Goal: Information Seeking & Learning: Learn about a topic

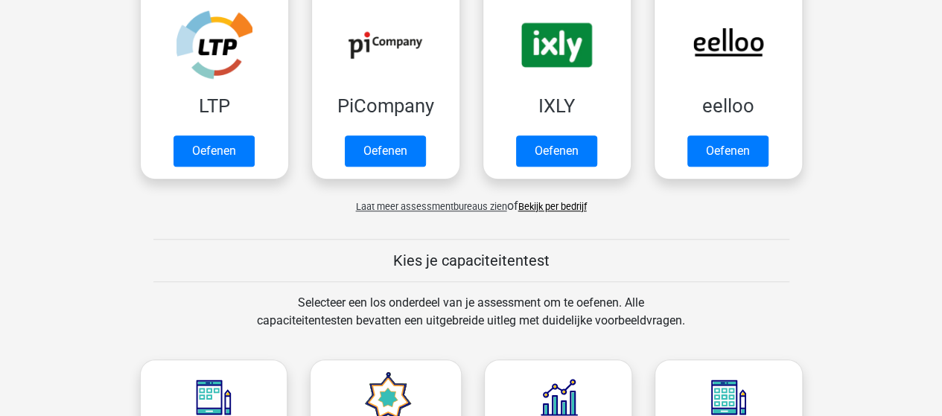
scroll to position [447, 0]
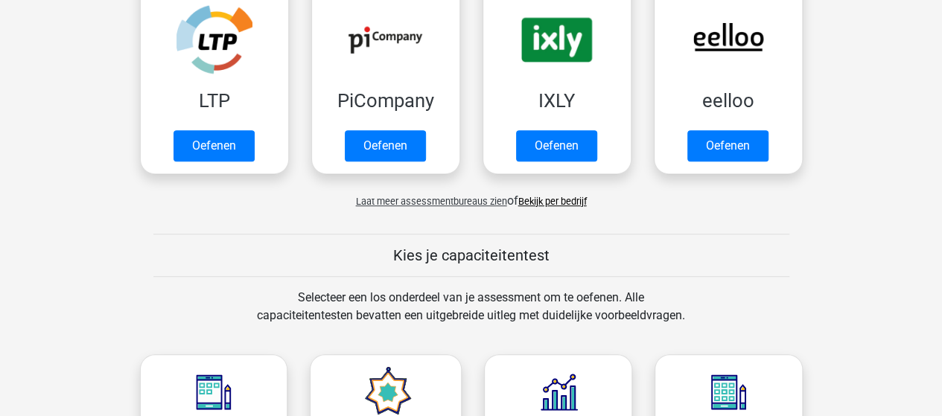
click at [564, 202] on link "Bekijk per bedrijf" at bounding box center [552, 201] width 69 height 11
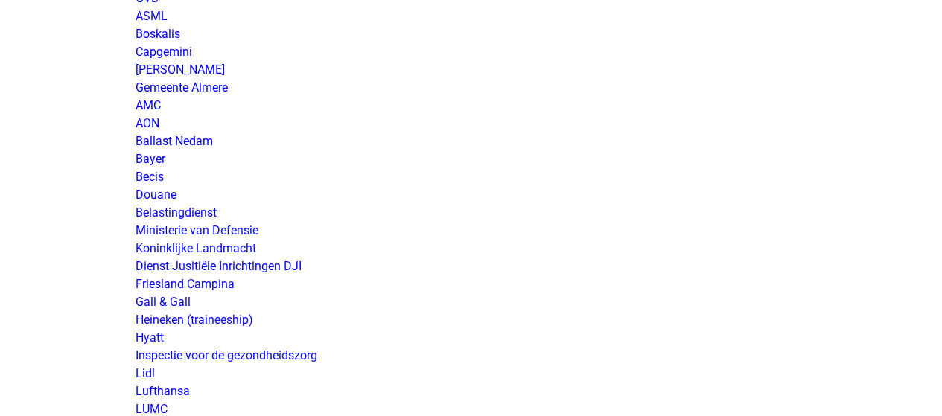
scroll to position [2383, 0]
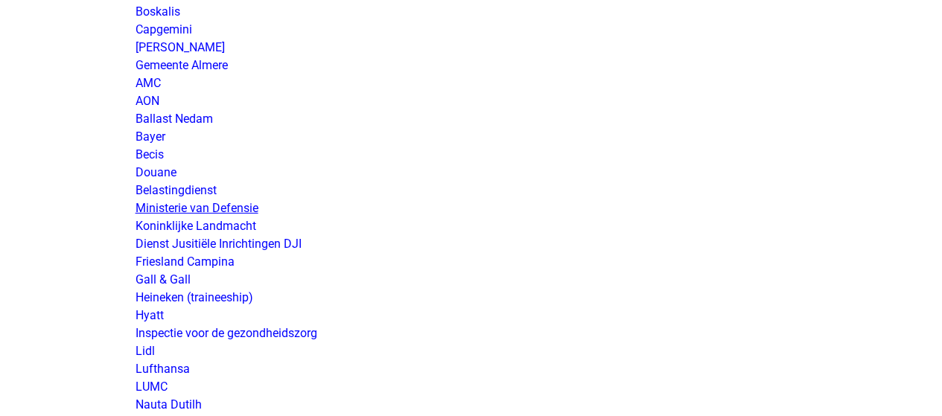
click at [222, 206] on link "Ministerie van Defensie" at bounding box center [197, 208] width 123 height 14
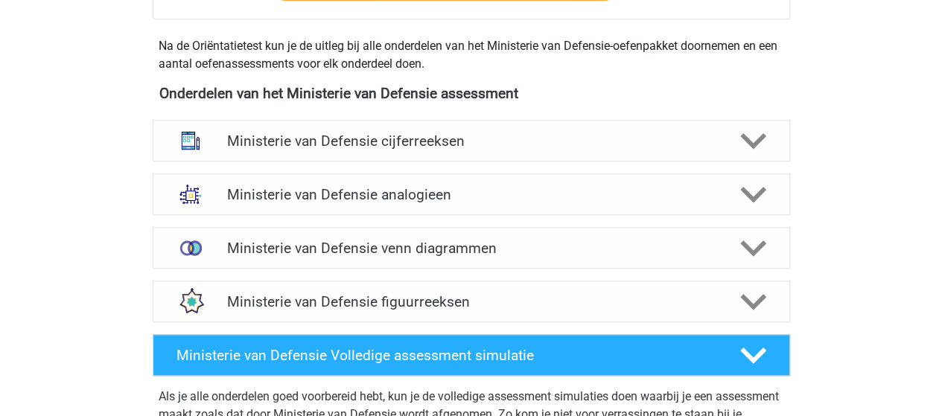
scroll to position [670, 0]
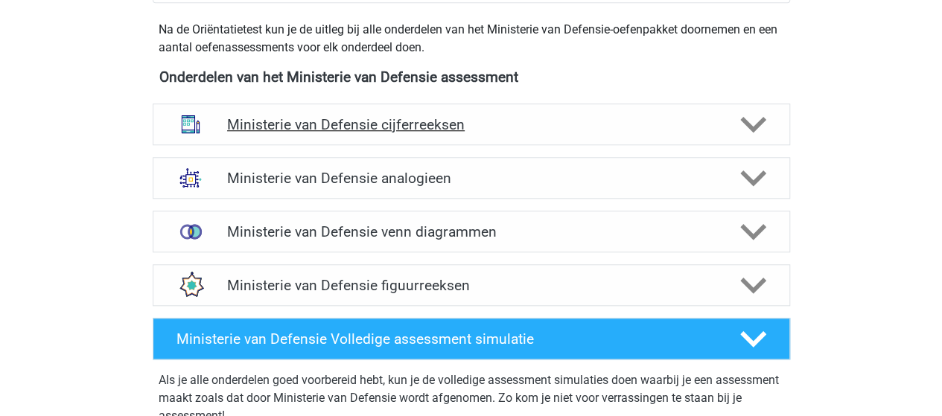
click at [436, 118] on h4 "Ministerie van Defensie cijferreeksen" at bounding box center [471, 124] width 488 height 17
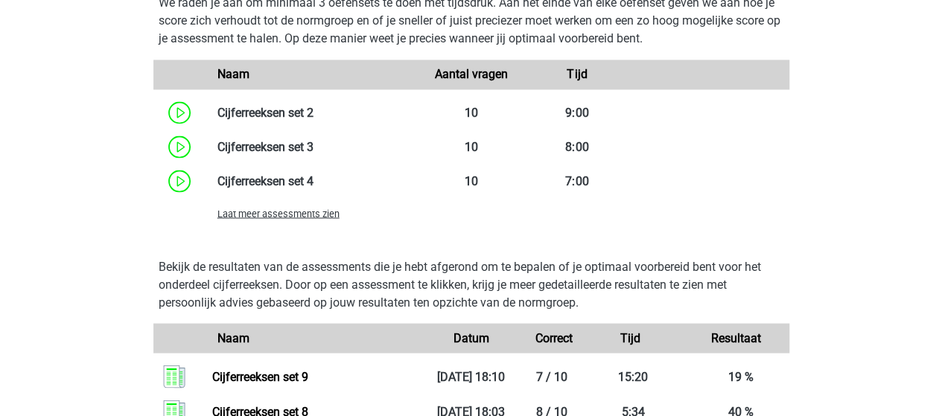
scroll to position [1341, 0]
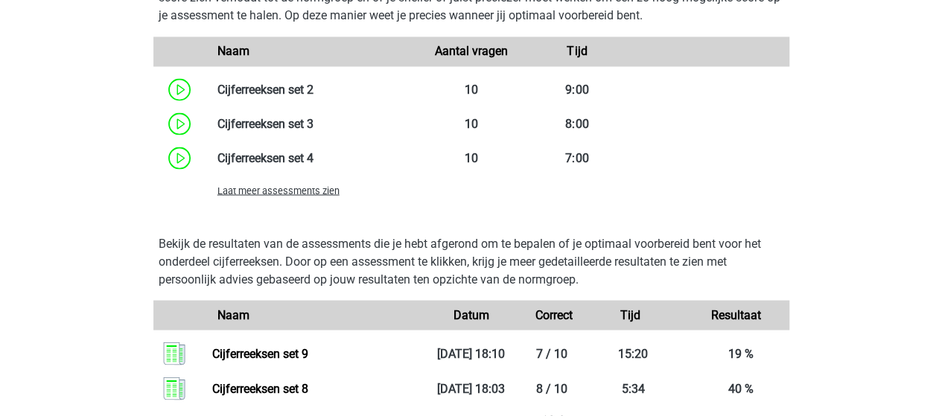
click at [311, 191] on span "Laat meer assessments zien" at bounding box center [278, 190] width 122 height 11
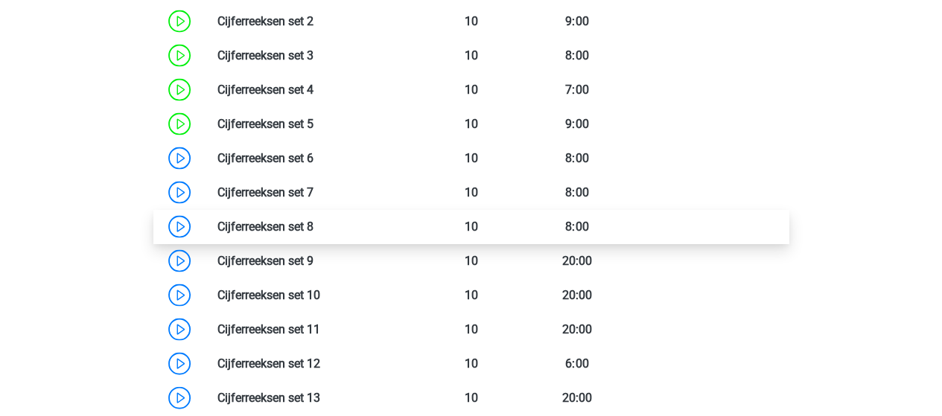
scroll to position [1415, 0]
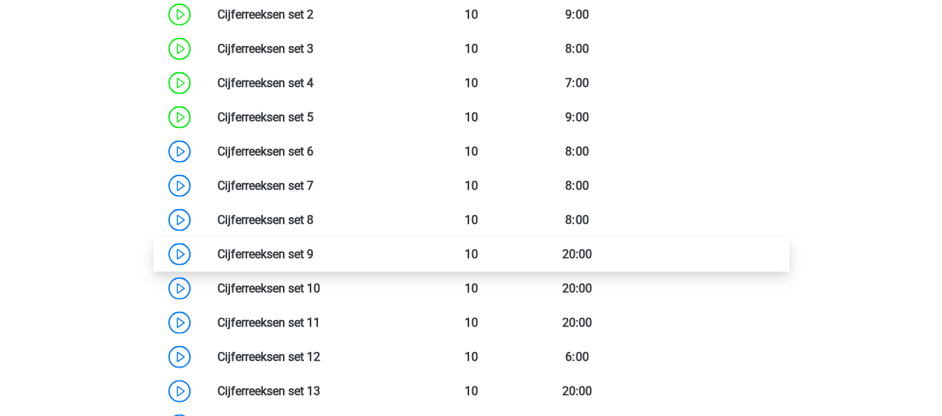
click at [314, 248] on link at bounding box center [314, 254] width 0 height 14
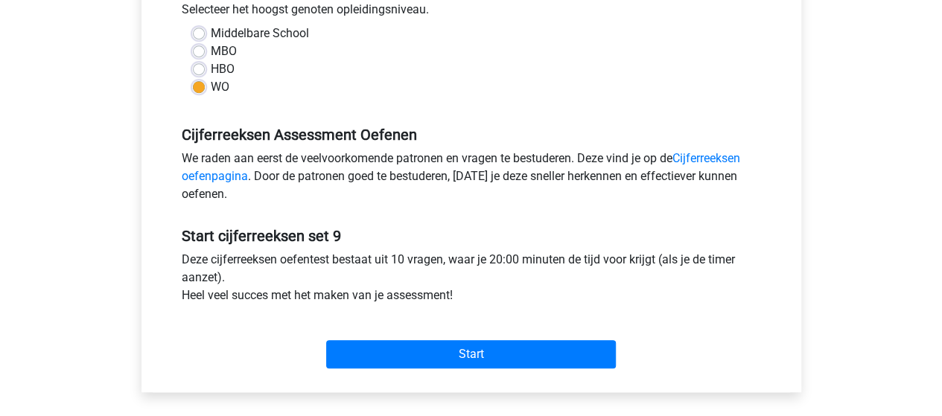
scroll to position [372, 0]
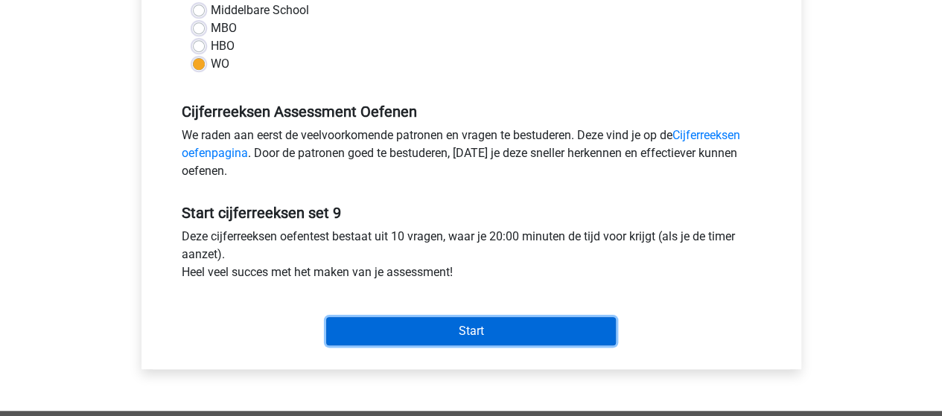
click at [496, 327] on input "Start" at bounding box center [471, 331] width 290 height 28
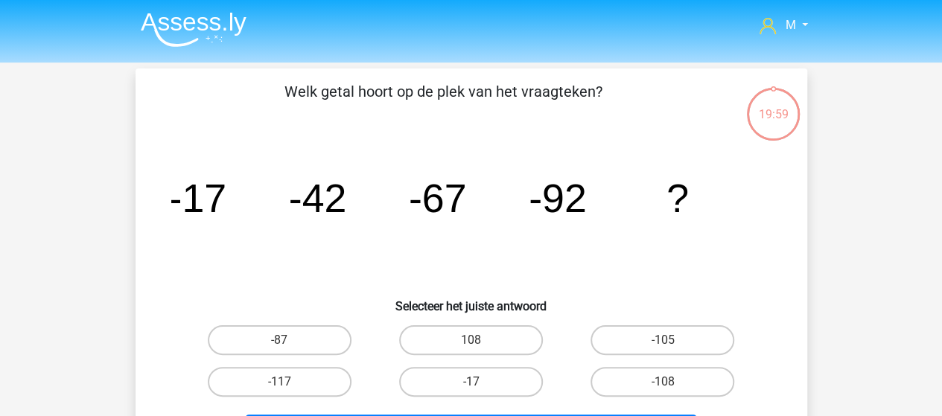
scroll to position [74, 0]
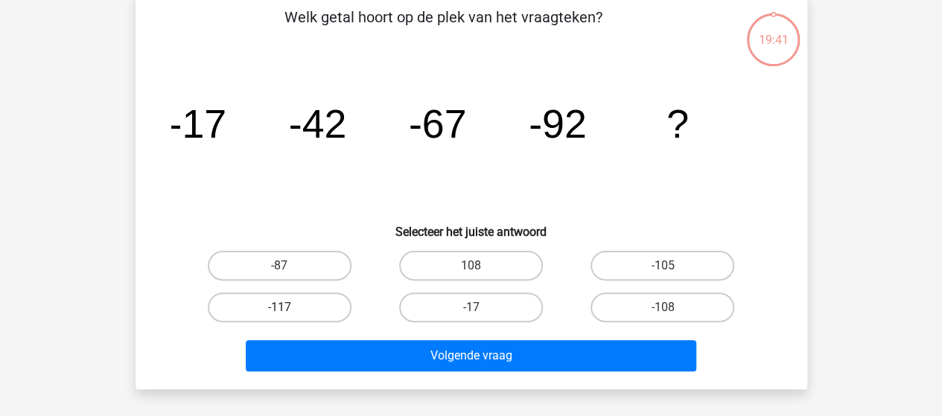
click at [304, 305] on label "-117" at bounding box center [280, 308] width 144 height 30
click at [289, 308] on input "-117" at bounding box center [284, 313] width 10 height 10
radio input "true"
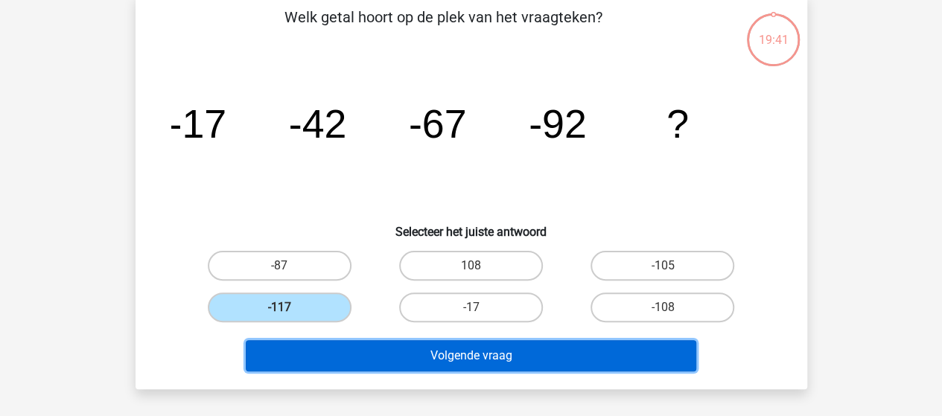
click at [438, 349] on button "Volgende vraag" at bounding box center [471, 355] width 451 height 31
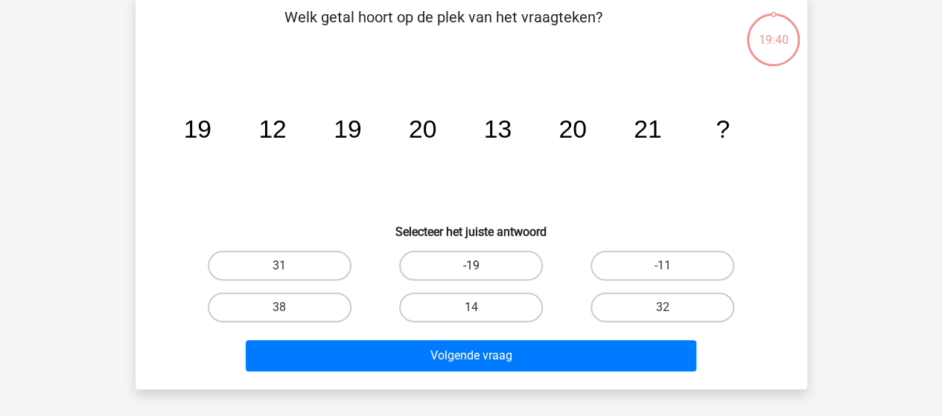
scroll to position [69, 0]
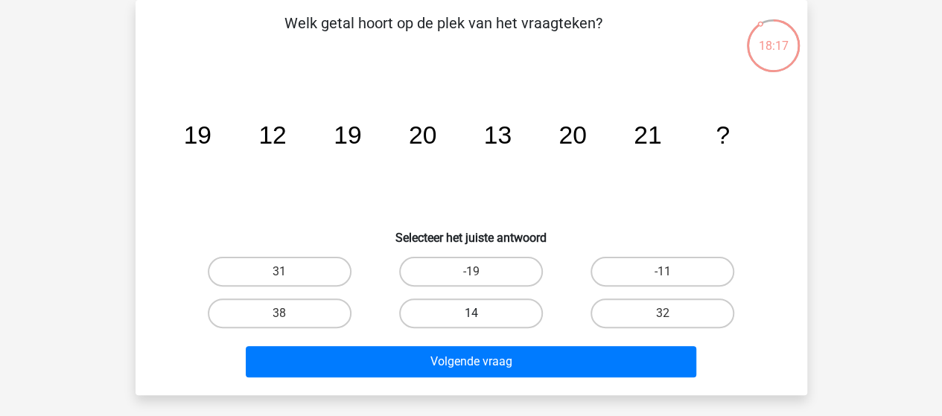
click at [483, 315] on label "14" at bounding box center [471, 314] width 144 height 30
click at [480, 315] on input "14" at bounding box center [476, 319] width 10 height 10
radio input "true"
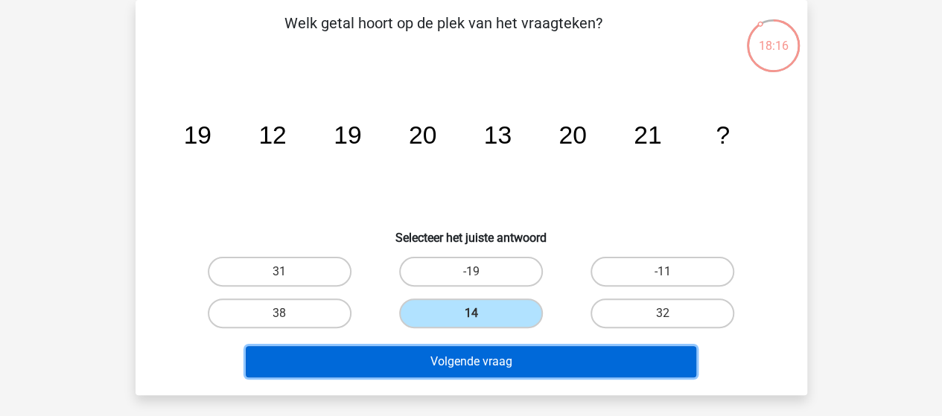
click at [502, 362] on button "Volgende vraag" at bounding box center [471, 361] width 451 height 31
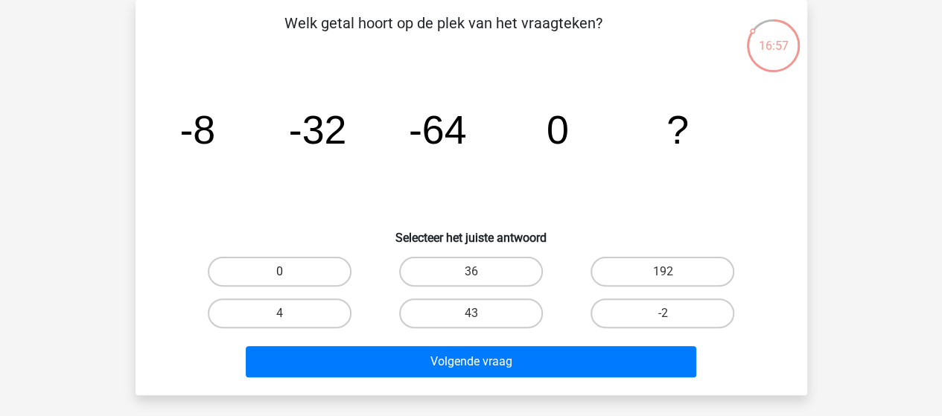
drag, startPoint x: 298, startPoint y: 275, endPoint x: 314, endPoint y: 286, distance: 19.8
click at [298, 276] on label "0" at bounding box center [280, 272] width 144 height 30
click at [289, 276] on input "0" at bounding box center [284, 277] width 10 height 10
radio input "true"
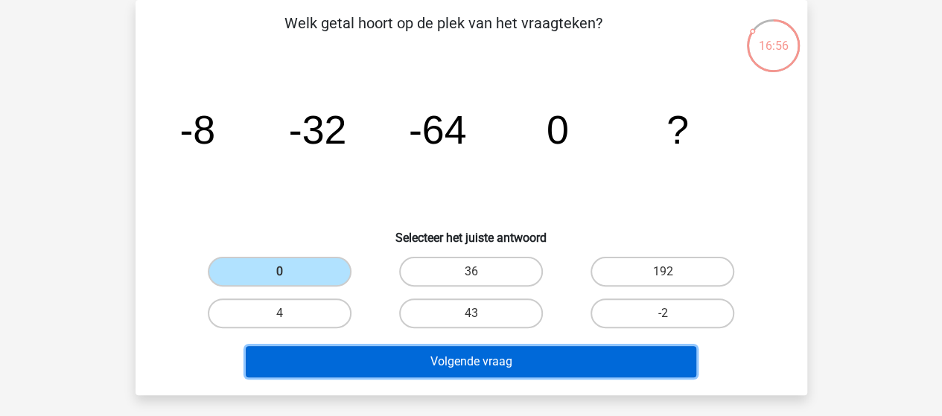
click at [449, 363] on button "Volgende vraag" at bounding box center [471, 361] width 451 height 31
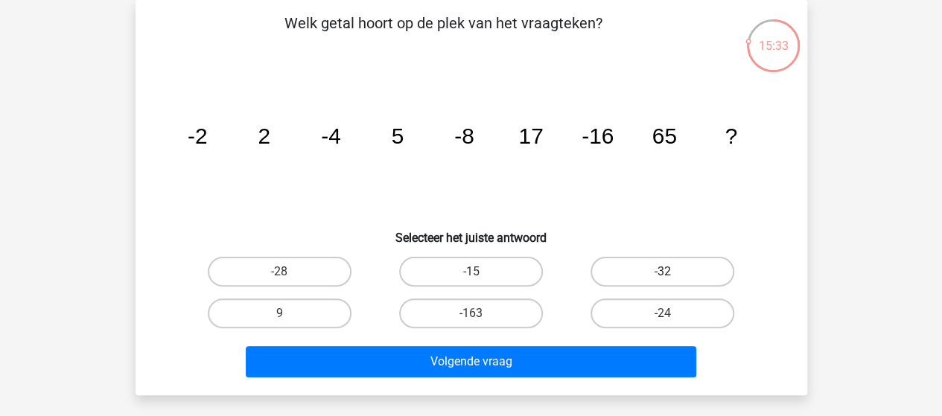
click at [627, 272] on label "-32" at bounding box center [663, 272] width 144 height 30
click at [663, 272] on input "-32" at bounding box center [668, 277] width 10 height 10
radio input "true"
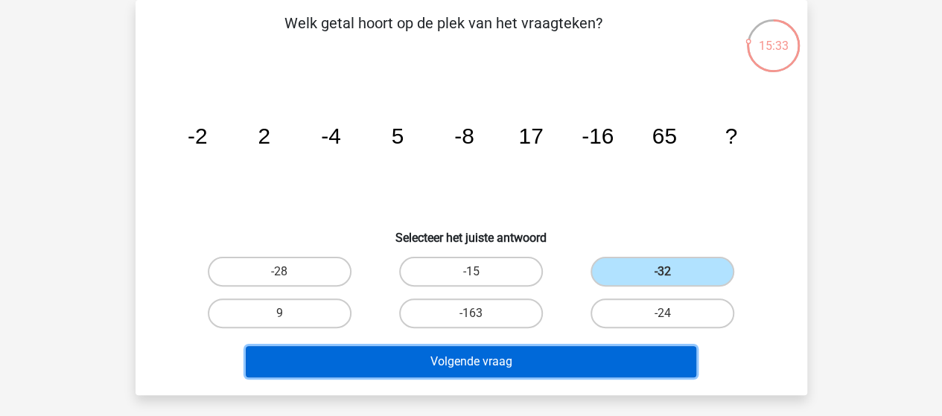
click at [570, 355] on button "Volgende vraag" at bounding box center [471, 361] width 451 height 31
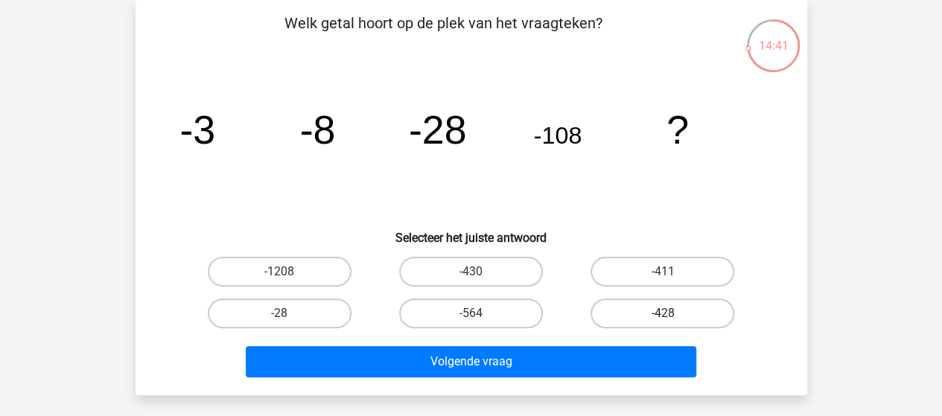
click at [634, 318] on label "-428" at bounding box center [663, 314] width 144 height 30
click at [663, 318] on input "-428" at bounding box center [668, 319] width 10 height 10
radio input "true"
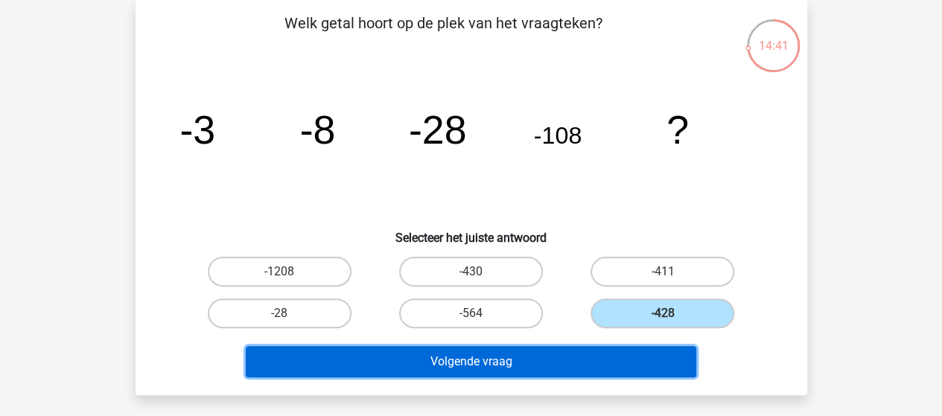
click at [551, 355] on button "Volgende vraag" at bounding box center [471, 361] width 451 height 31
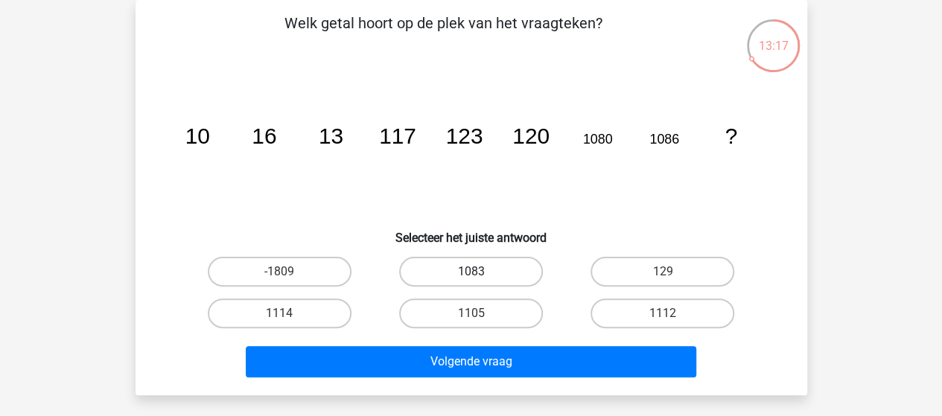
click at [484, 268] on label "1083" at bounding box center [471, 272] width 144 height 30
click at [480, 272] on input "1083" at bounding box center [476, 277] width 10 height 10
radio input "true"
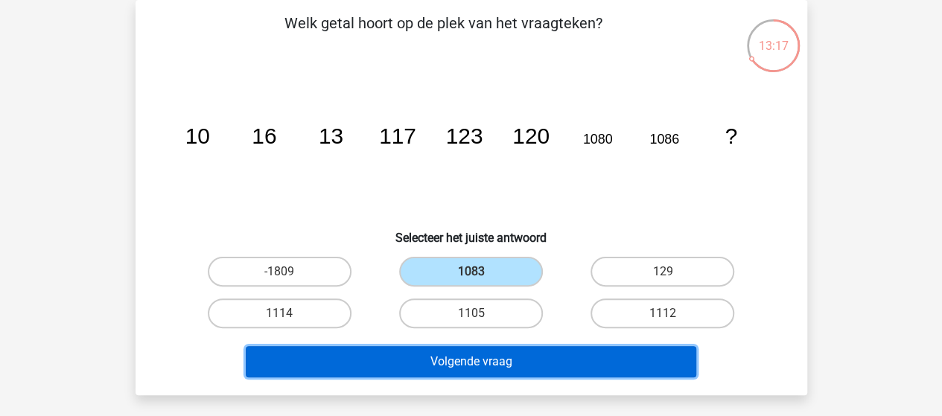
click at [513, 368] on button "Volgende vraag" at bounding box center [471, 361] width 451 height 31
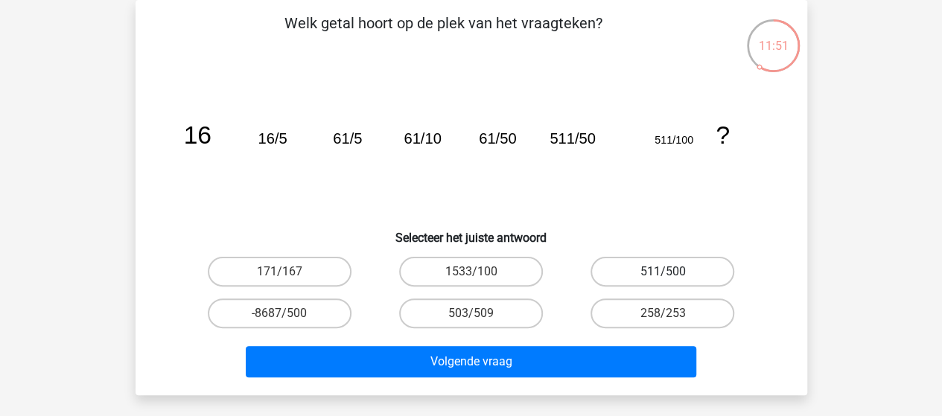
click at [648, 271] on label "511/500" at bounding box center [663, 272] width 144 height 30
click at [663, 272] on input "511/500" at bounding box center [668, 277] width 10 height 10
radio input "true"
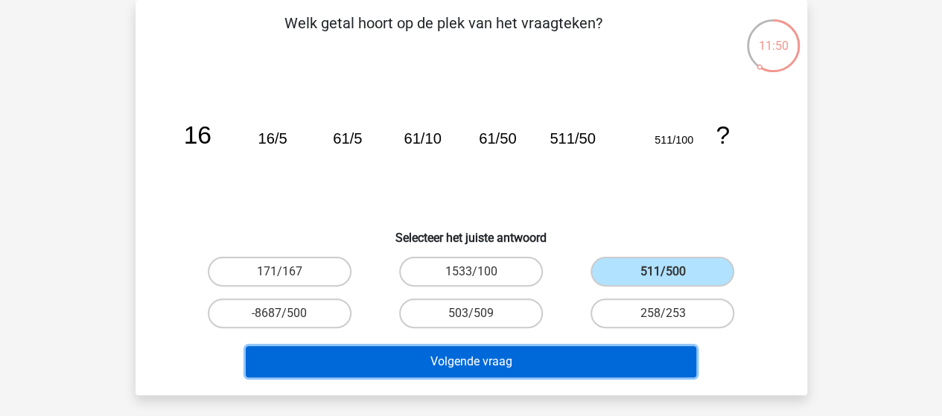
click at [554, 366] on button "Volgende vraag" at bounding box center [471, 361] width 451 height 31
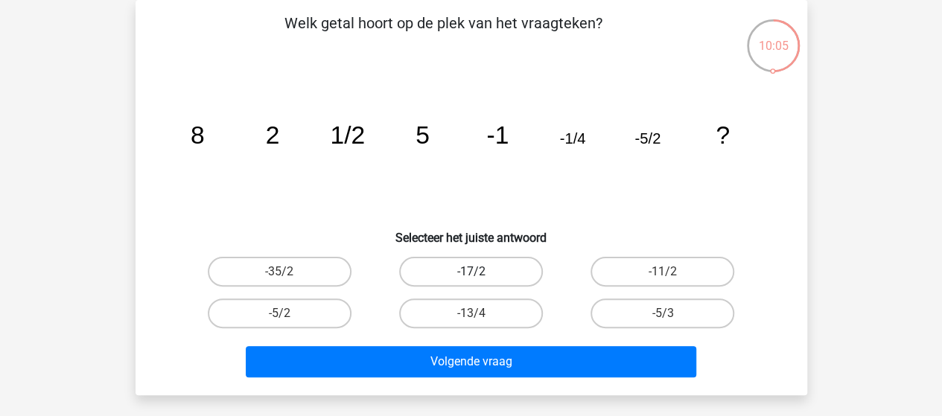
click at [468, 271] on label "-17/2" at bounding box center [471, 272] width 144 height 30
click at [471, 272] on input "-17/2" at bounding box center [476, 277] width 10 height 10
radio input "true"
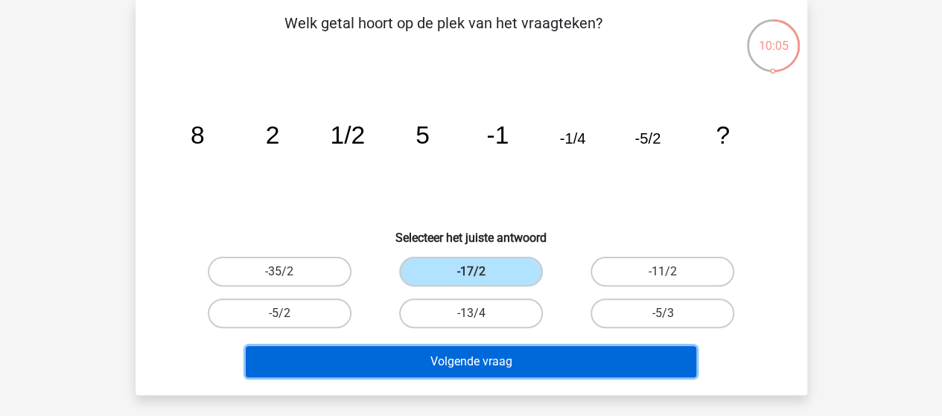
click at [462, 359] on button "Volgende vraag" at bounding box center [471, 361] width 451 height 31
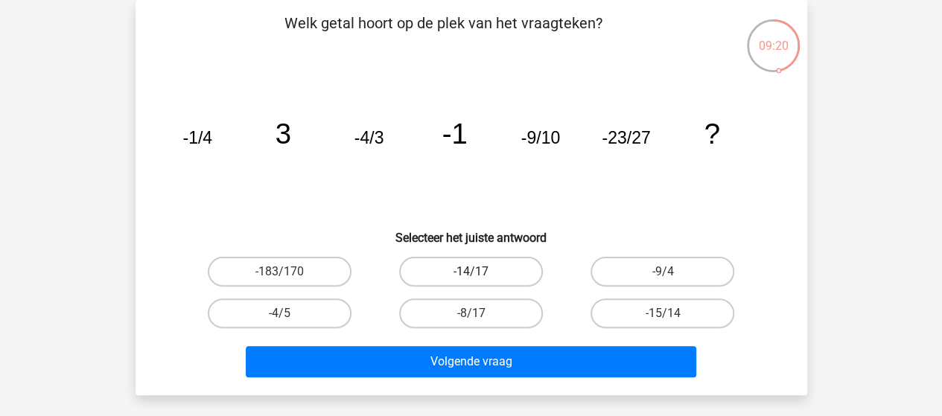
click at [469, 264] on label "-14/17" at bounding box center [471, 272] width 144 height 30
click at [471, 272] on input "-14/17" at bounding box center [476, 277] width 10 height 10
radio input "true"
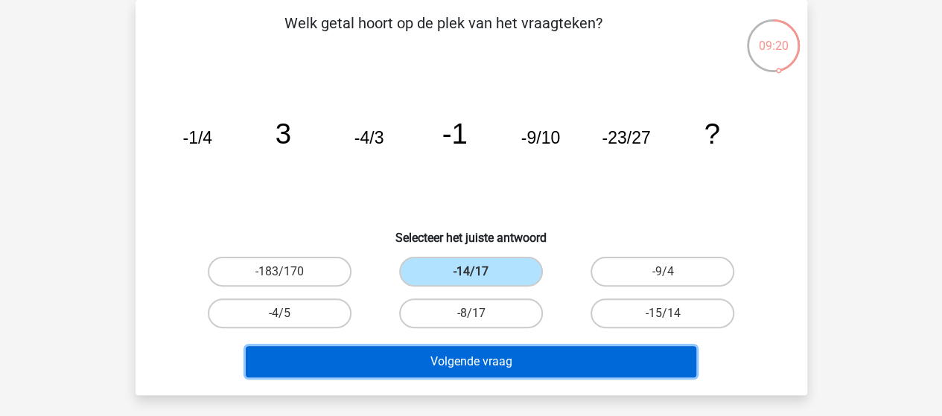
click at [478, 354] on button "Volgende vraag" at bounding box center [471, 361] width 451 height 31
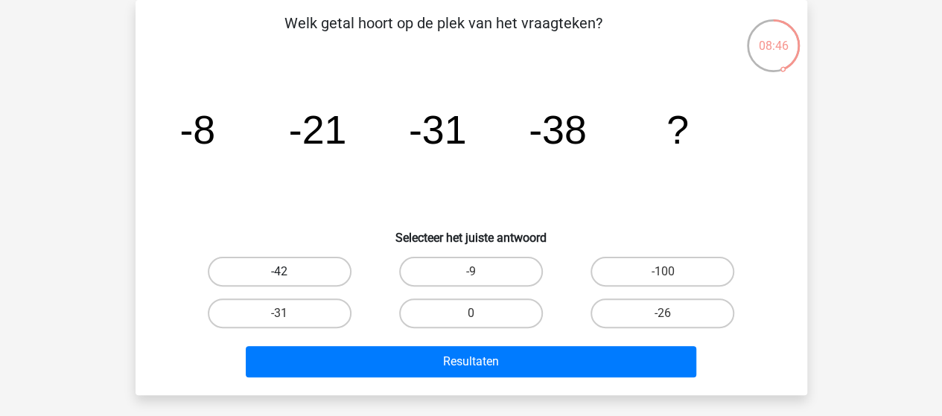
click at [270, 273] on label "-42" at bounding box center [280, 272] width 144 height 30
click at [279, 273] on input "-42" at bounding box center [284, 277] width 10 height 10
radio input "true"
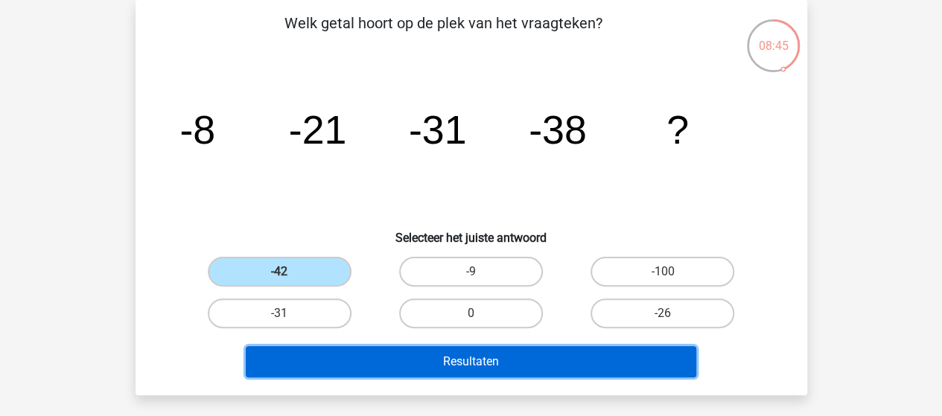
click at [406, 354] on button "Resultaten" at bounding box center [471, 361] width 451 height 31
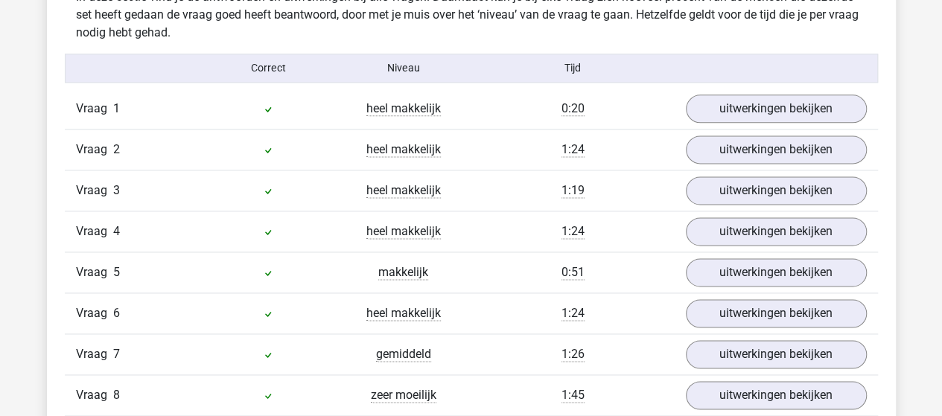
scroll to position [894, 0]
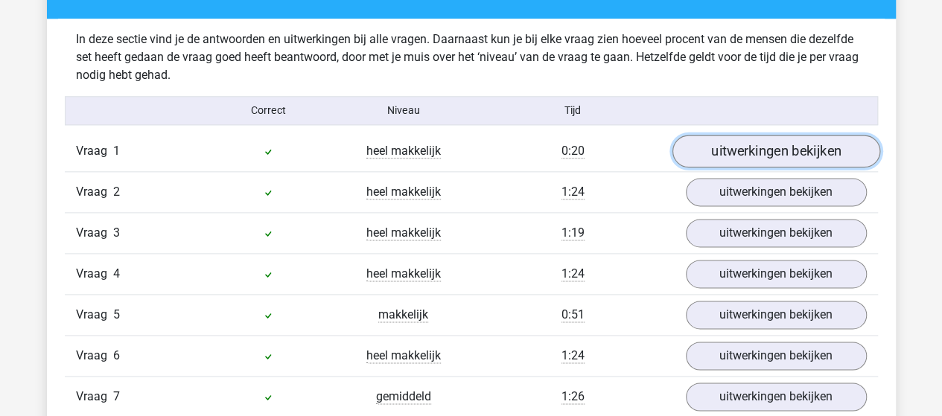
click at [761, 147] on link "uitwerkingen bekijken" at bounding box center [776, 151] width 208 height 33
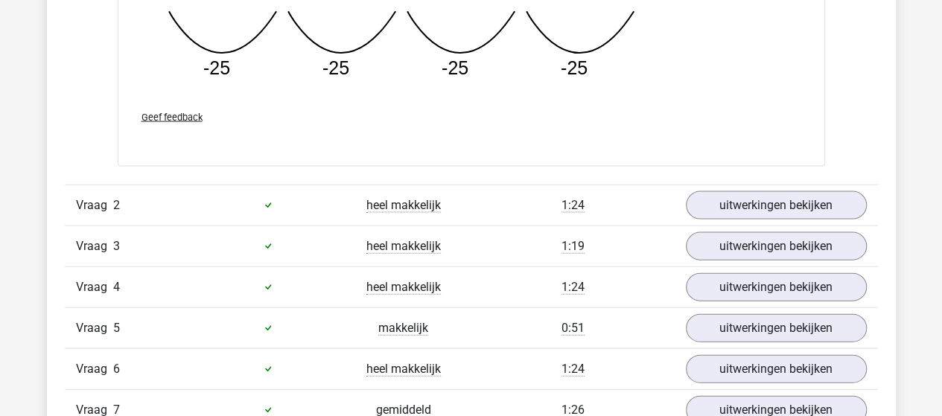
scroll to position [1564, 0]
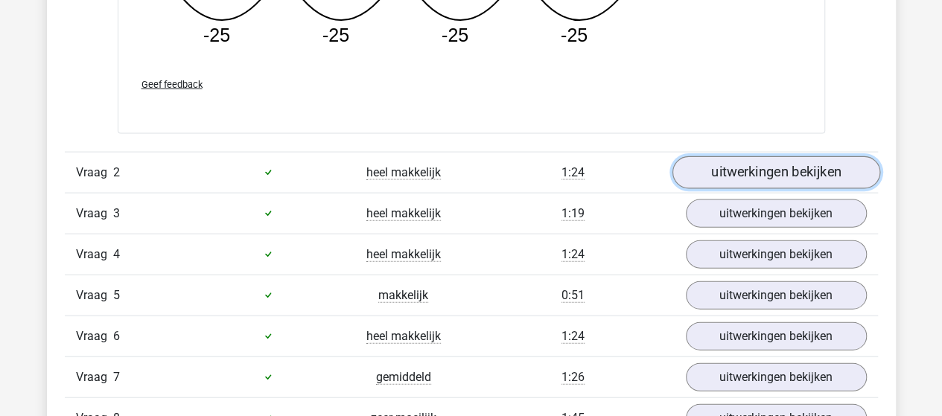
click at [791, 160] on link "uitwerkingen bekijken" at bounding box center [776, 172] width 208 height 33
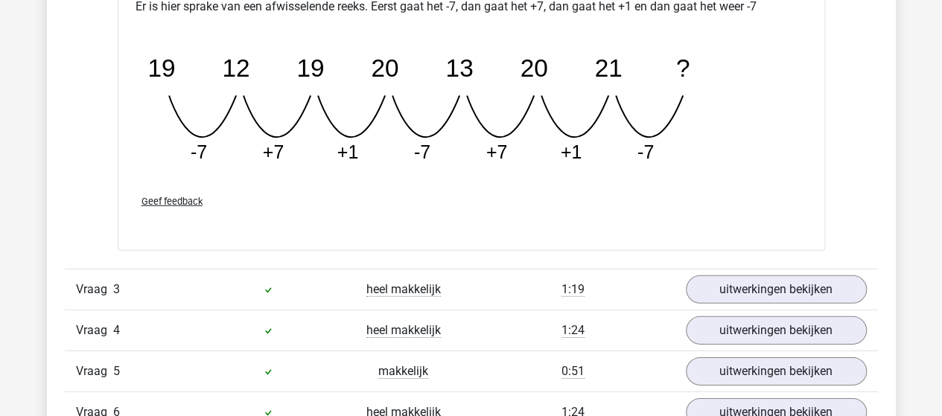
scroll to position [2160, 0]
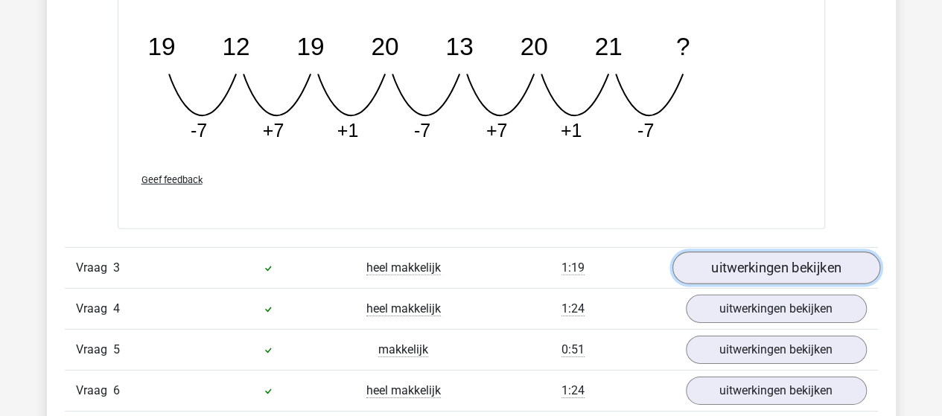
click at [763, 266] on link "uitwerkingen bekijken" at bounding box center [776, 268] width 208 height 33
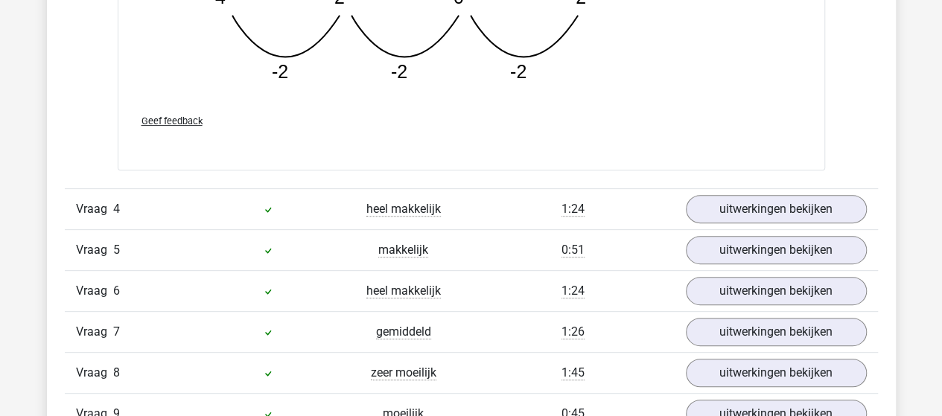
scroll to position [3054, 0]
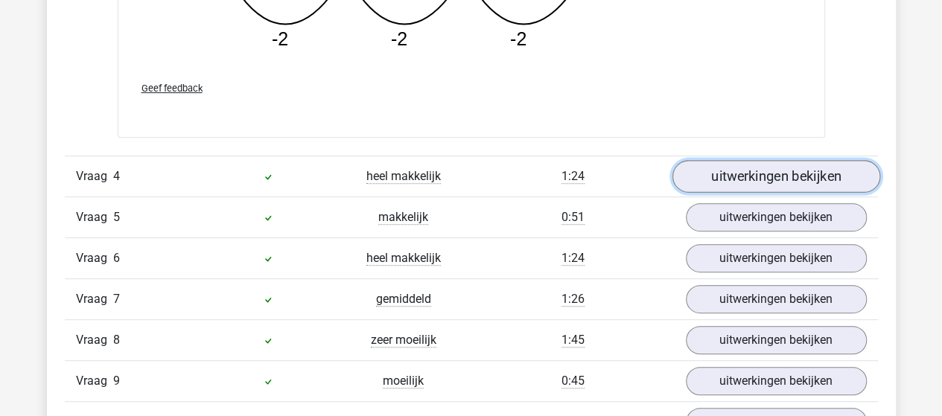
click at [770, 168] on link "uitwerkingen bekijken" at bounding box center [776, 176] width 208 height 33
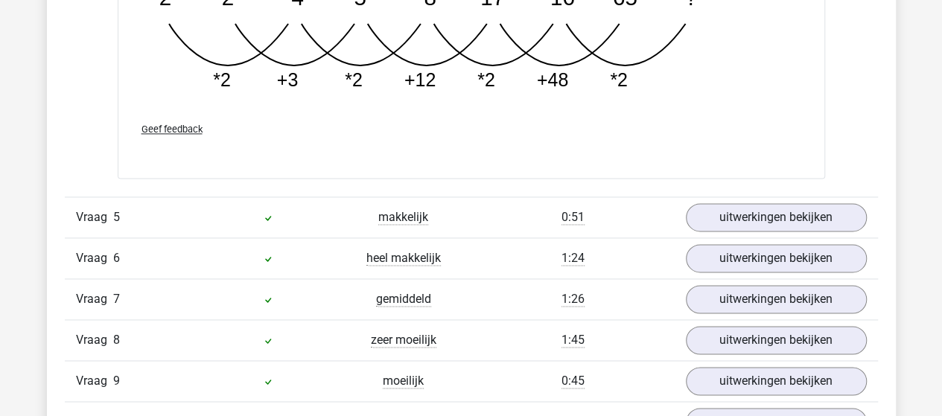
scroll to position [3798, 0]
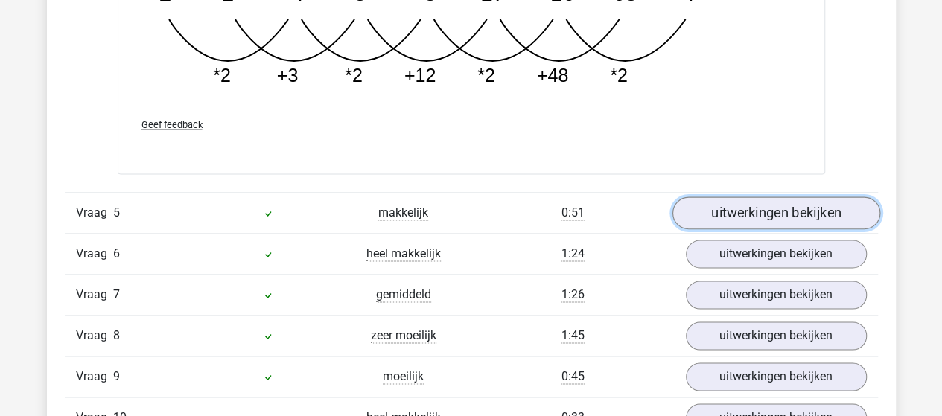
click at [767, 203] on link "uitwerkingen bekijken" at bounding box center [776, 213] width 208 height 33
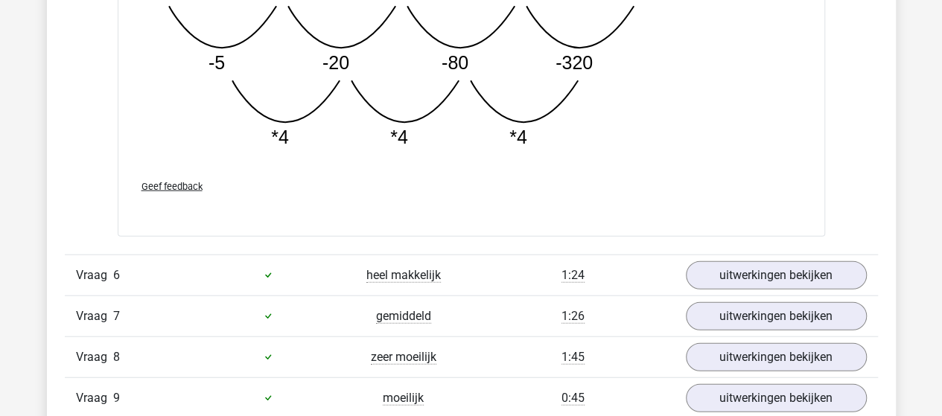
scroll to position [4543, 0]
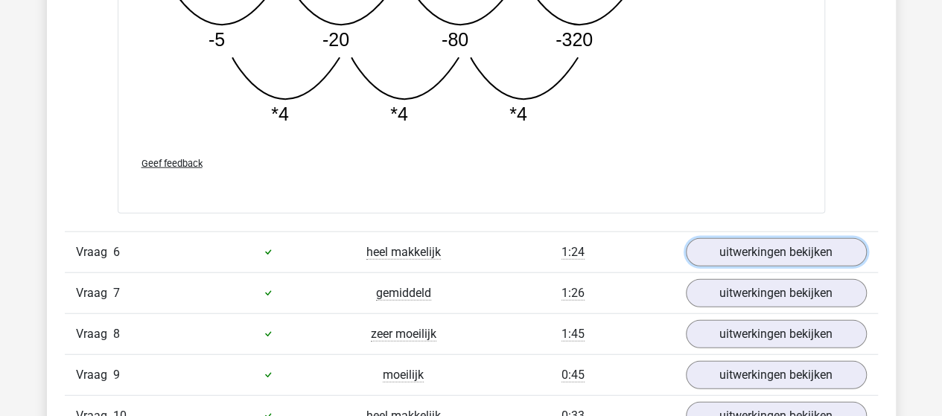
drag, startPoint x: 749, startPoint y: 239, endPoint x: 751, endPoint y: 224, distance: 15.0
click at [750, 239] on link "uitwerkingen bekijken" at bounding box center [776, 252] width 181 height 28
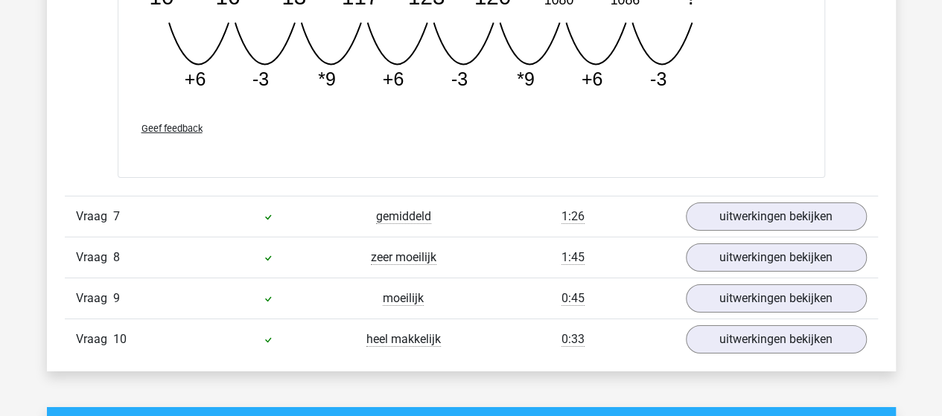
scroll to position [5288, 0]
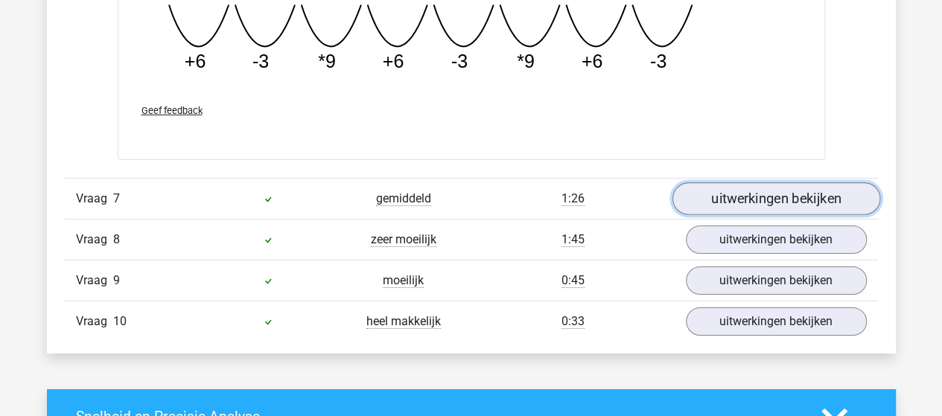
click at [796, 188] on link "uitwerkingen bekijken" at bounding box center [776, 198] width 208 height 33
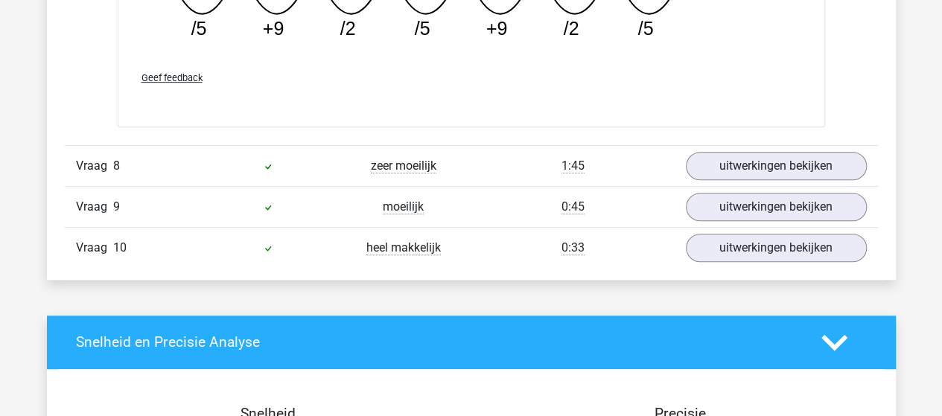
scroll to position [6033, 0]
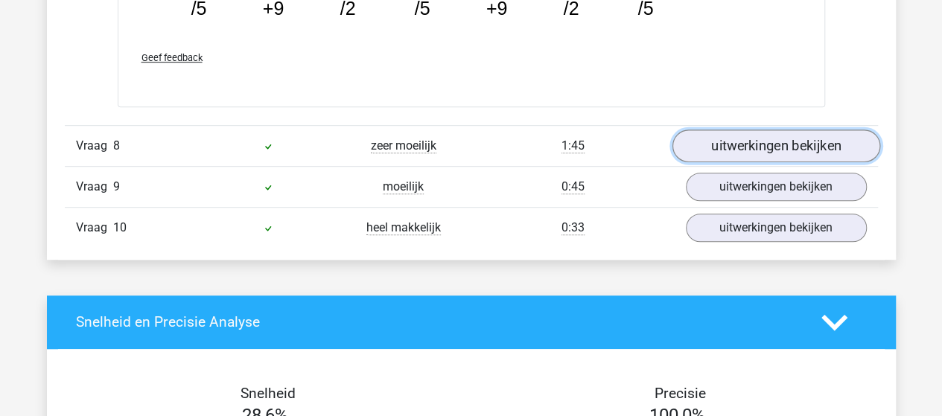
click at [756, 143] on link "uitwerkingen bekijken" at bounding box center [776, 146] width 208 height 33
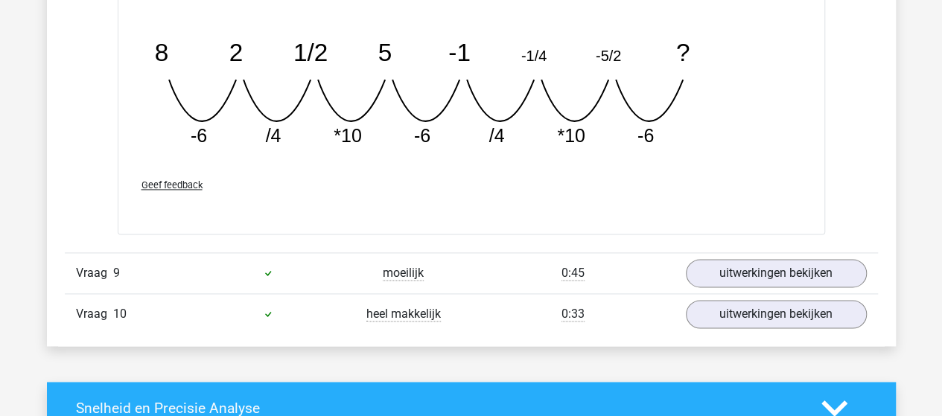
scroll to position [6628, 0]
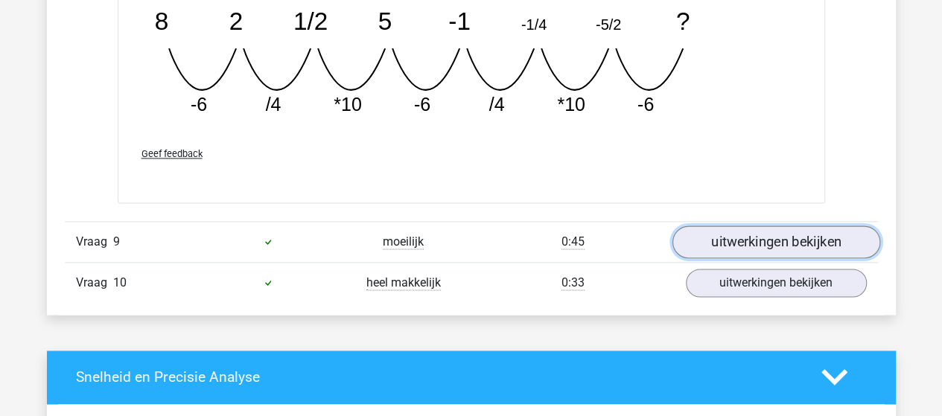
click at [775, 233] on link "uitwerkingen bekijken" at bounding box center [776, 242] width 208 height 33
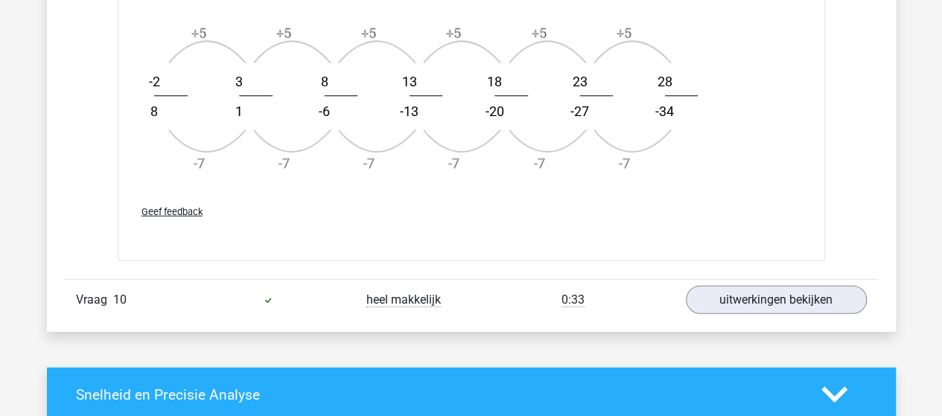
scroll to position [7597, 0]
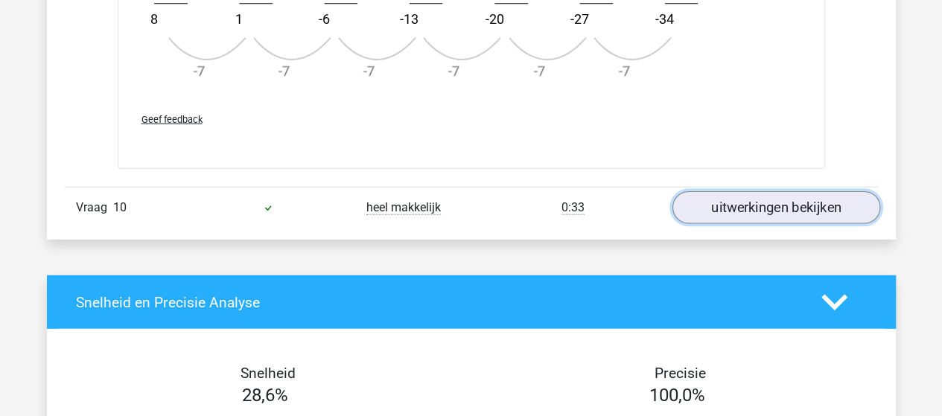
click at [748, 193] on link "uitwerkingen bekijken" at bounding box center [776, 208] width 208 height 33
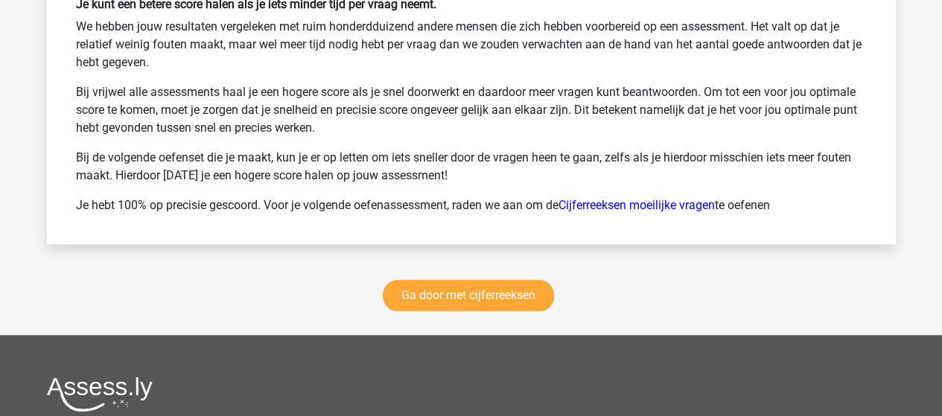
scroll to position [9235, 0]
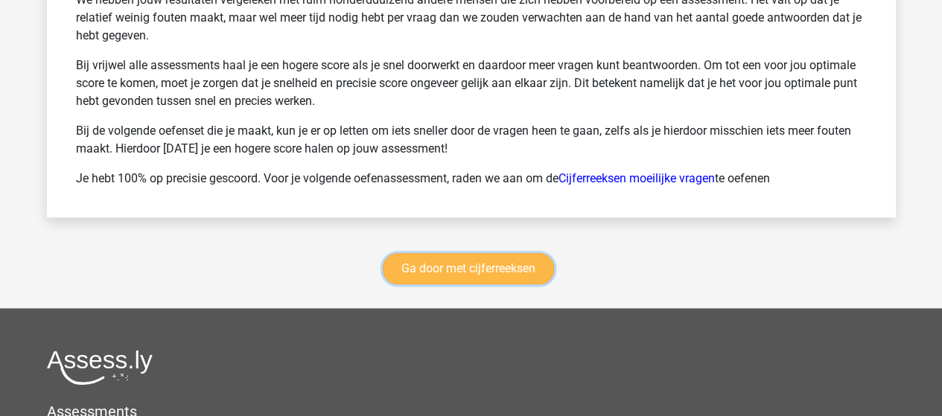
click at [517, 255] on link "Ga door met cijferreeksen" at bounding box center [468, 268] width 171 height 31
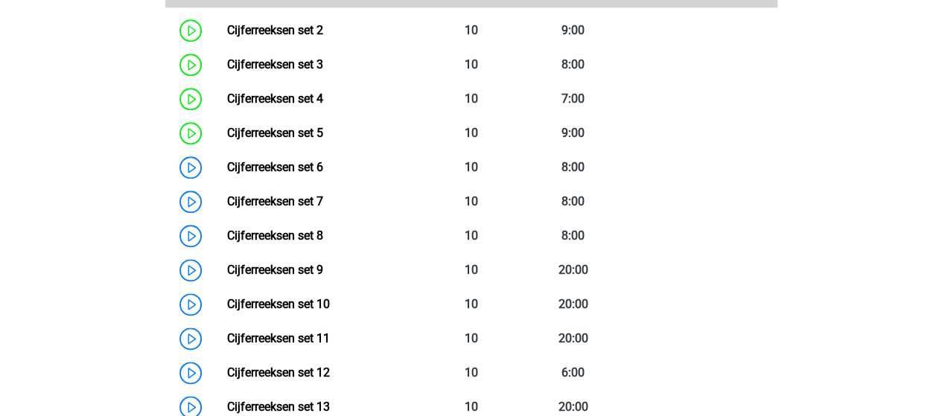
scroll to position [887, 0]
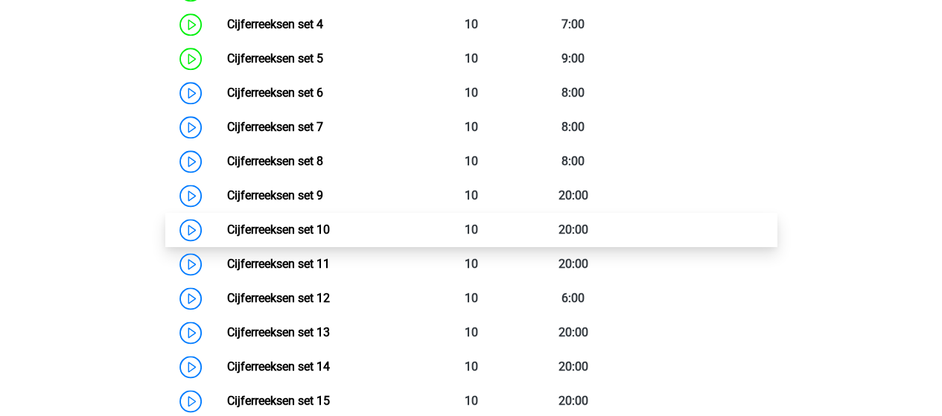
click at [308, 237] on link "Cijferreeksen set 10" at bounding box center [278, 230] width 103 height 14
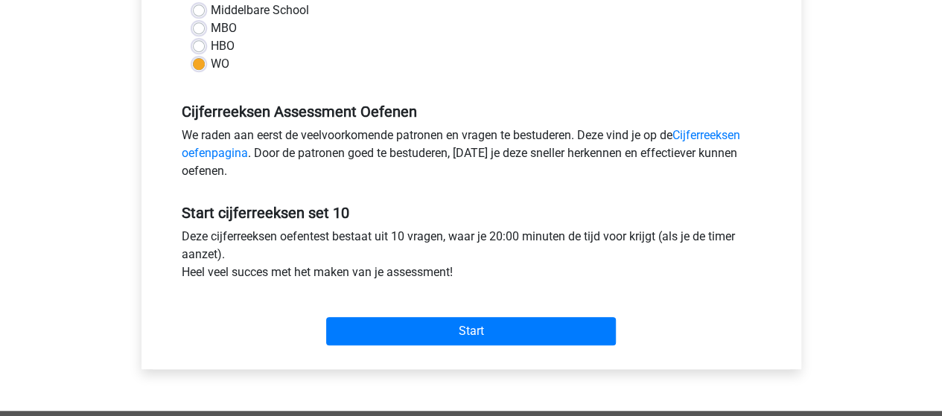
scroll to position [447, 0]
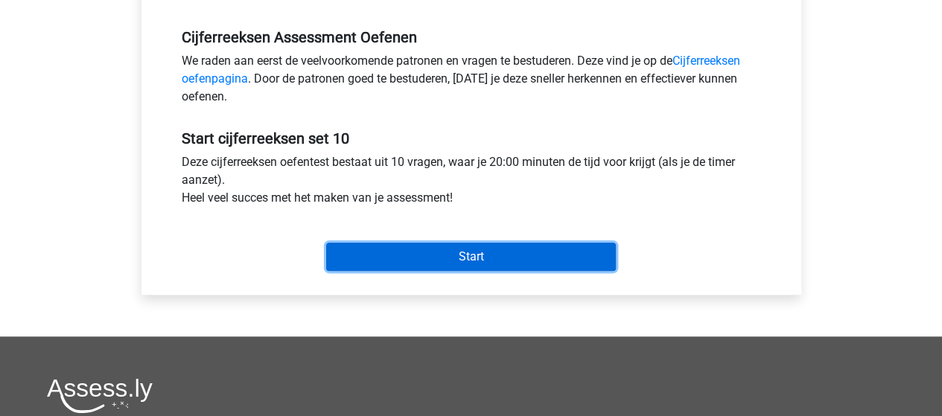
click at [483, 249] on input "Start" at bounding box center [471, 257] width 290 height 28
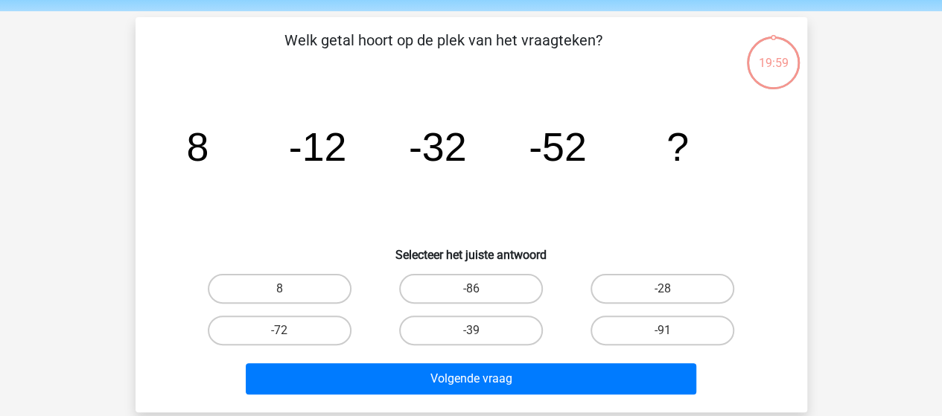
scroll to position [74, 0]
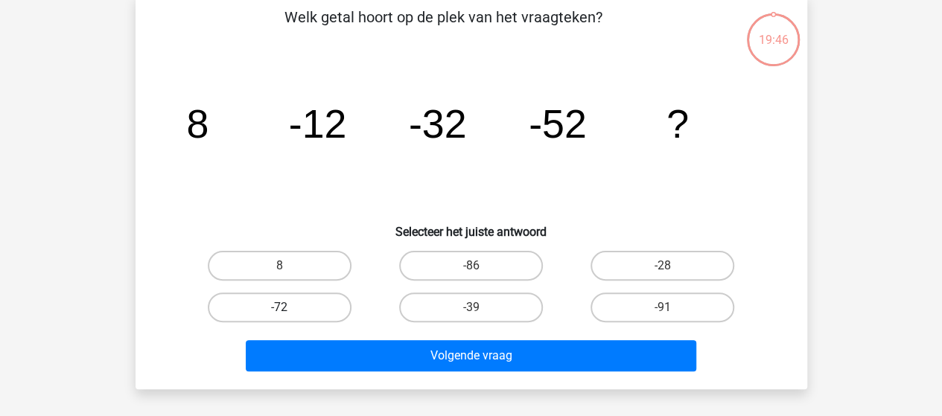
click at [317, 311] on label "-72" at bounding box center [280, 308] width 144 height 30
click at [289, 311] on input "-72" at bounding box center [284, 313] width 10 height 10
radio input "true"
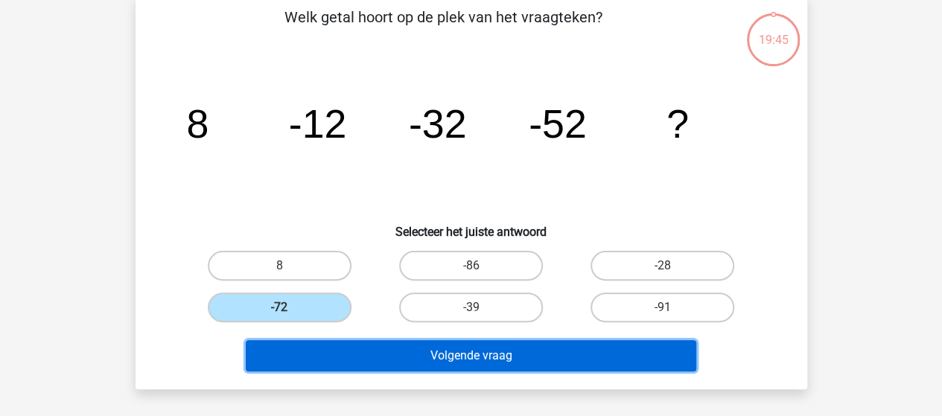
click at [386, 352] on button "Volgende vraag" at bounding box center [471, 355] width 451 height 31
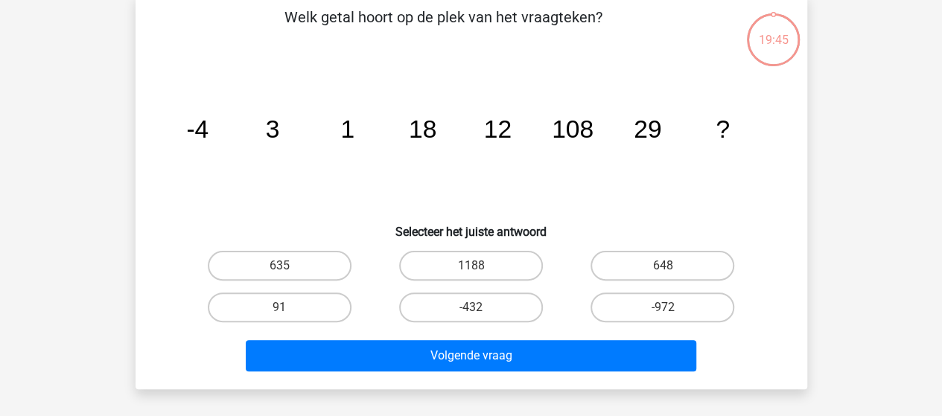
scroll to position [69, 0]
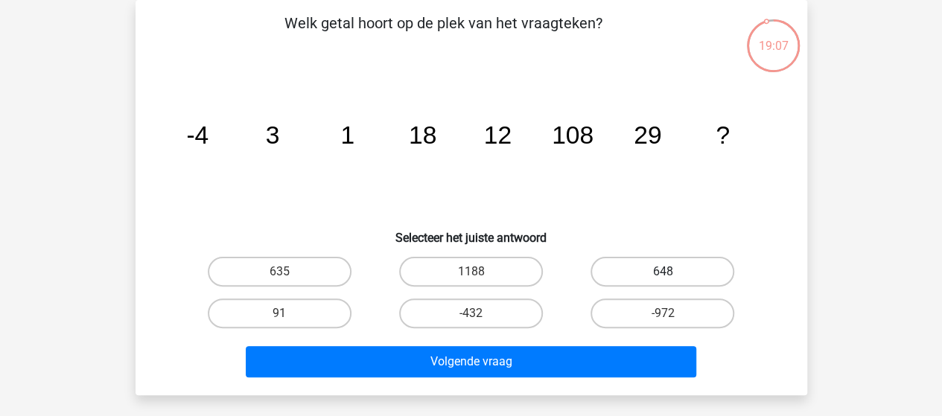
click at [648, 272] on label "648" at bounding box center [663, 272] width 144 height 30
click at [663, 272] on input "648" at bounding box center [668, 277] width 10 height 10
radio input "true"
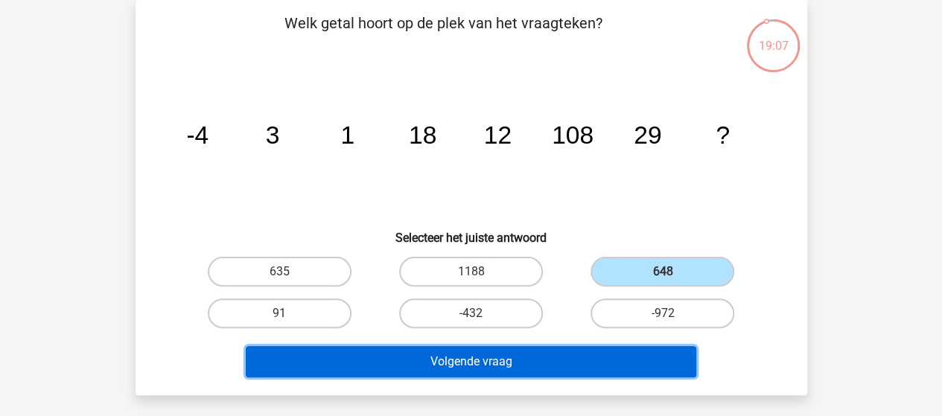
click at [524, 359] on button "Volgende vraag" at bounding box center [471, 361] width 451 height 31
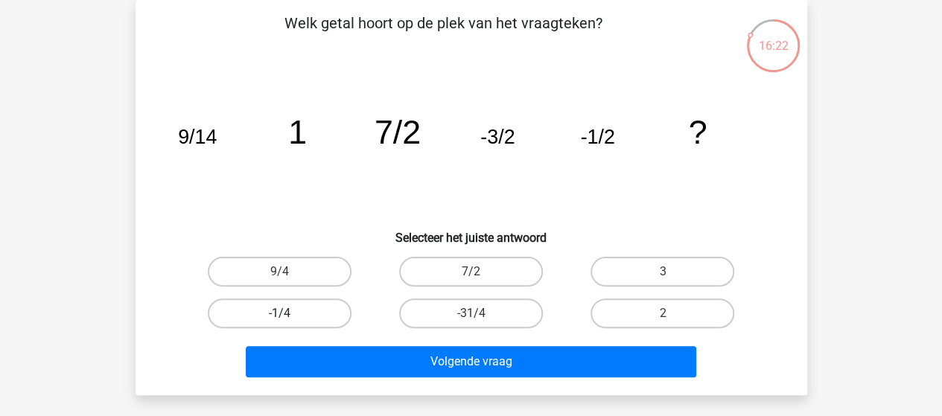
click at [322, 314] on label "-1/4" at bounding box center [280, 314] width 144 height 30
click at [289, 314] on input "-1/4" at bounding box center [284, 319] width 10 height 10
radio input "true"
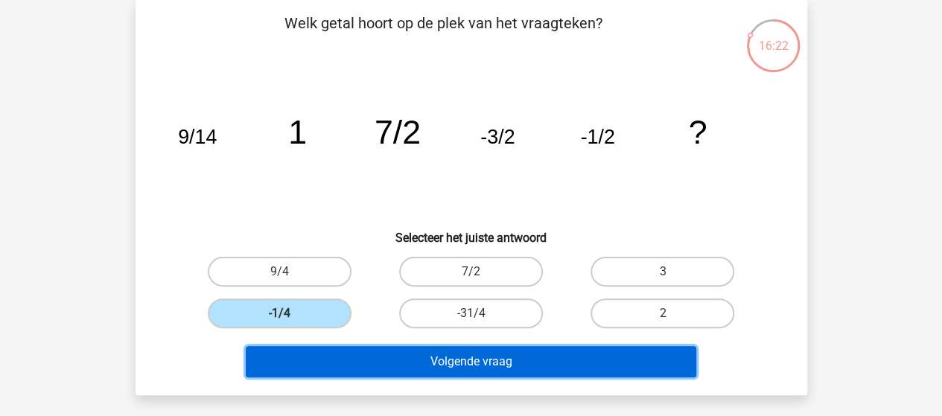
click at [445, 366] on button "Volgende vraag" at bounding box center [471, 361] width 451 height 31
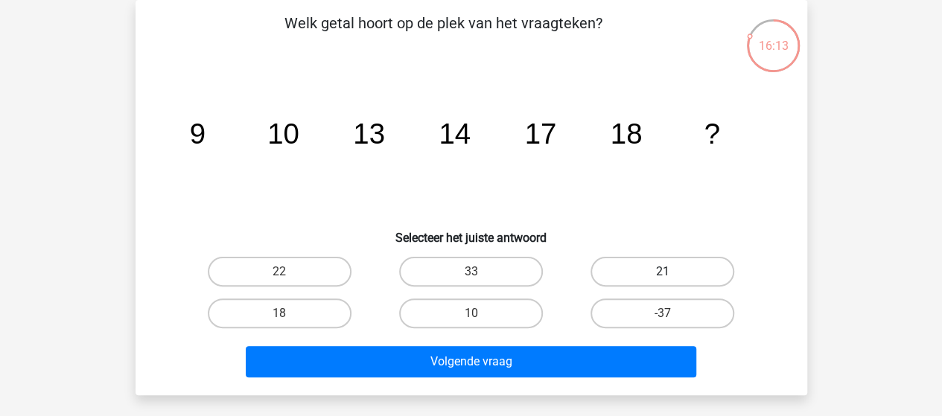
click at [633, 271] on label "21" at bounding box center [663, 272] width 144 height 30
click at [663, 272] on input "21" at bounding box center [668, 277] width 10 height 10
radio input "true"
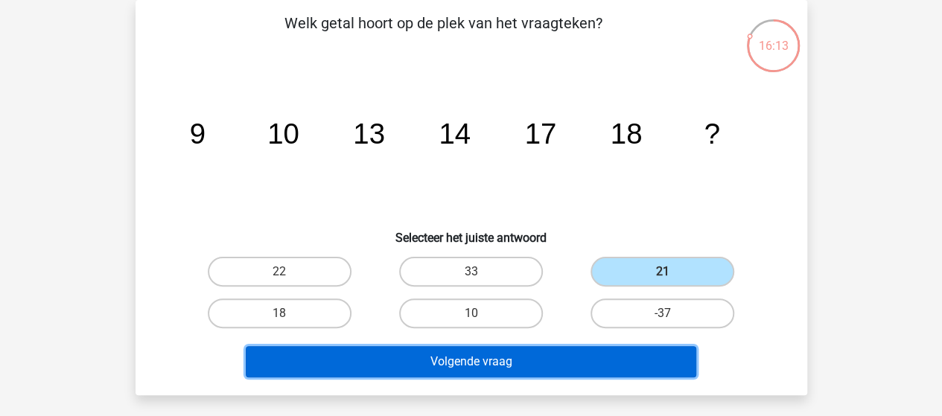
click at [557, 355] on button "Volgende vraag" at bounding box center [471, 361] width 451 height 31
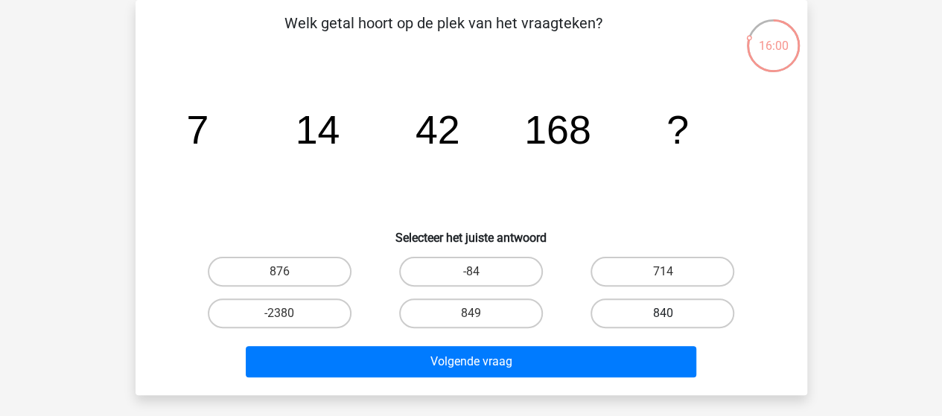
click at [679, 306] on label "840" at bounding box center [663, 314] width 144 height 30
click at [673, 314] on input "840" at bounding box center [668, 319] width 10 height 10
radio input "true"
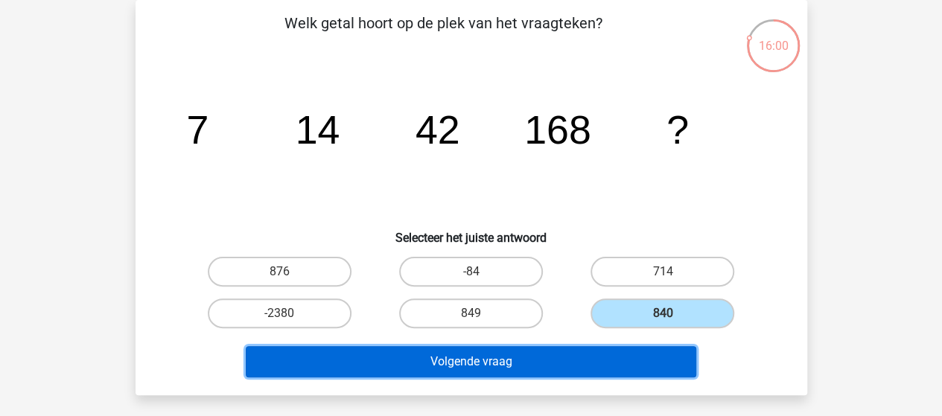
drag, startPoint x: 606, startPoint y: 363, endPoint x: 607, endPoint y: 346, distance: 17.9
click at [606, 363] on button "Volgende vraag" at bounding box center [471, 361] width 451 height 31
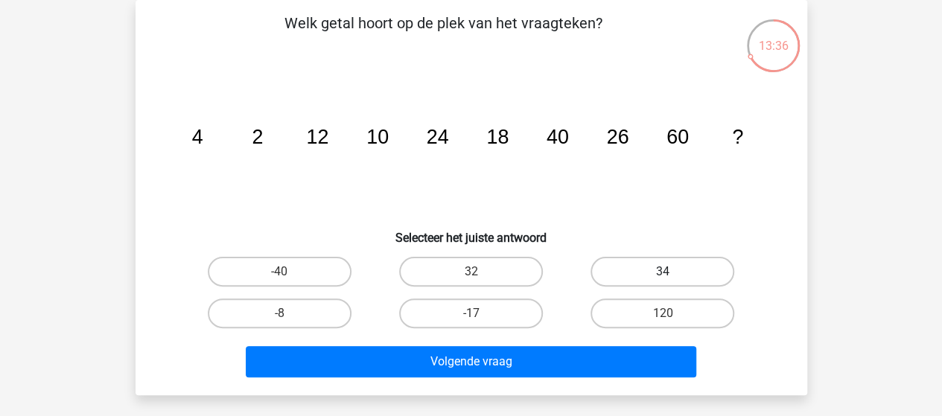
click at [657, 269] on label "34" at bounding box center [663, 272] width 144 height 30
click at [663, 272] on input "34" at bounding box center [668, 277] width 10 height 10
radio input "true"
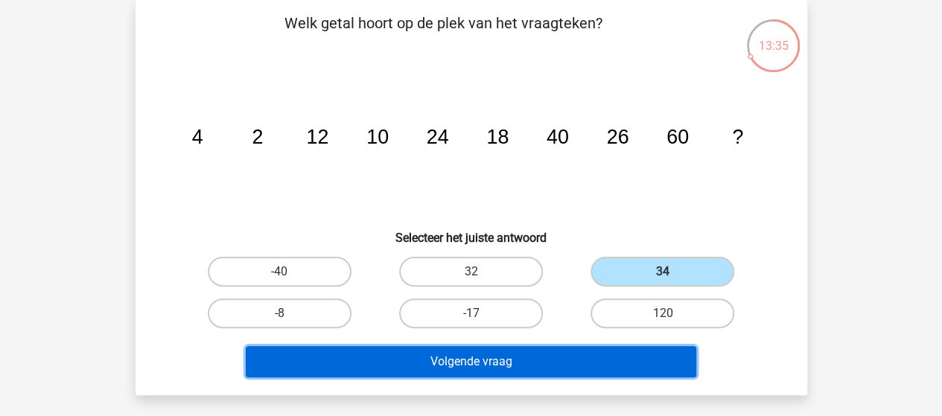
click at [498, 366] on button "Volgende vraag" at bounding box center [471, 361] width 451 height 31
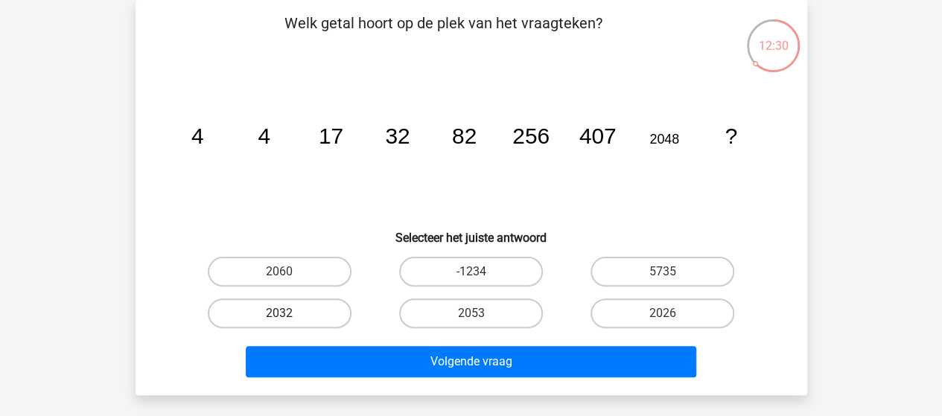
click at [315, 313] on label "2032" at bounding box center [280, 314] width 144 height 30
click at [289, 314] on input "2032" at bounding box center [284, 319] width 10 height 10
radio input "true"
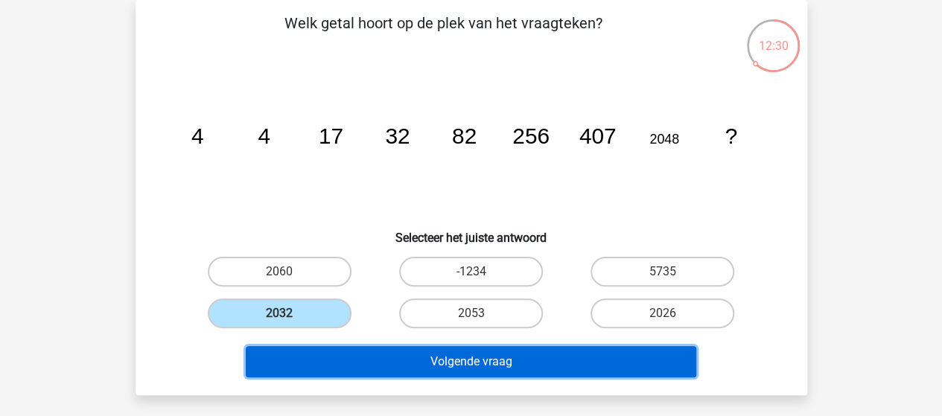
click at [395, 361] on button "Volgende vraag" at bounding box center [471, 361] width 451 height 31
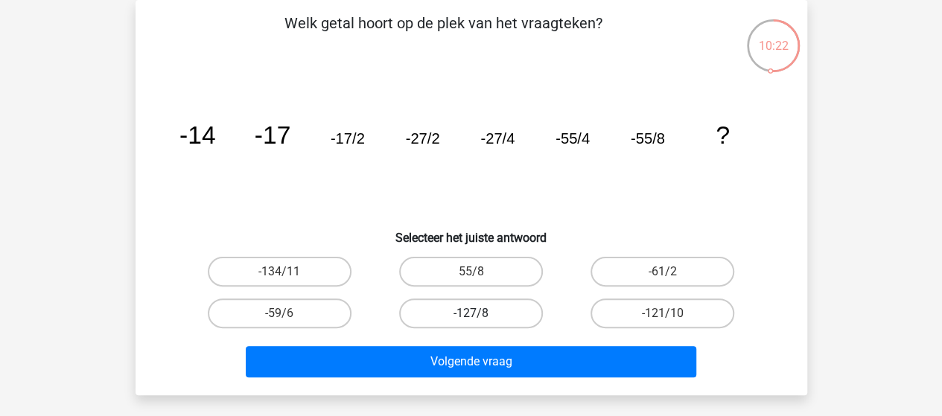
click at [467, 312] on label "-127/8" at bounding box center [471, 314] width 144 height 30
click at [471, 314] on input "-127/8" at bounding box center [476, 319] width 10 height 10
radio input "true"
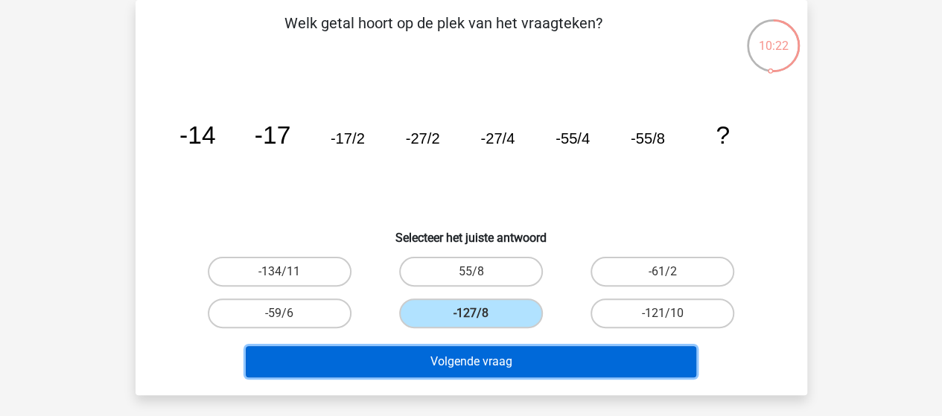
click at [465, 363] on button "Volgende vraag" at bounding box center [471, 361] width 451 height 31
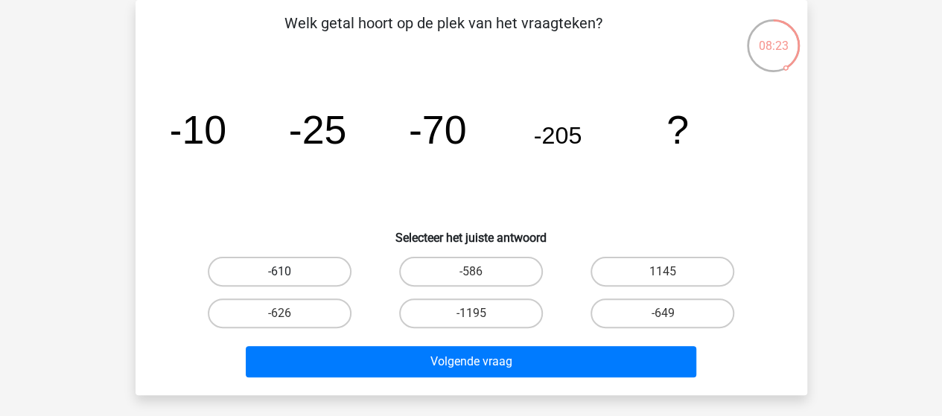
click at [310, 270] on label "-610" at bounding box center [280, 272] width 144 height 30
click at [289, 272] on input "-610" at bounding box center [284, 277] width 10 height 10
radio input "true"
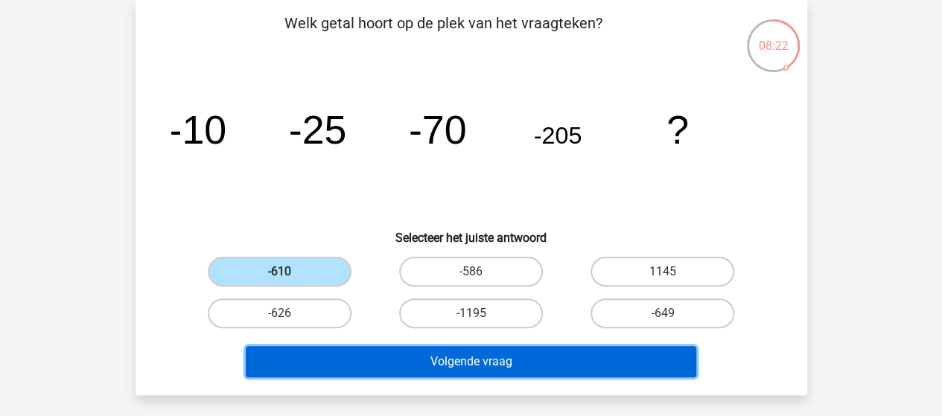
click at [453, 366] on button "Volgende vraag" at bounding box center [471, 361] width 451 height 31
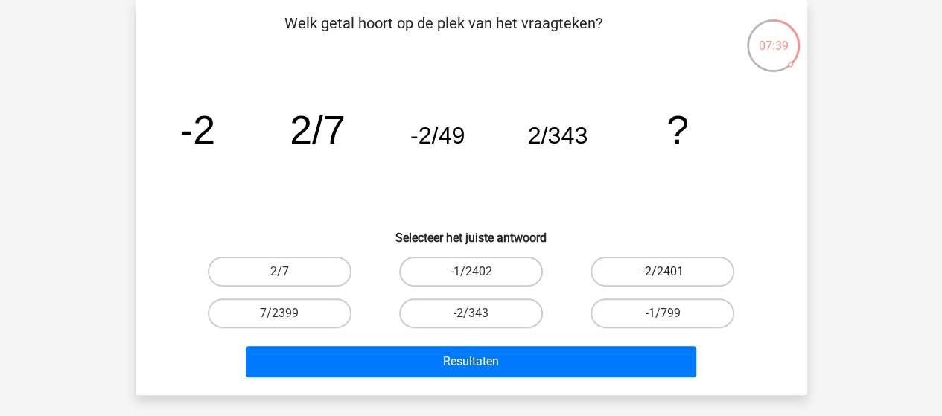
click at [699, 269] on label "-2/2401" at bounding box center [663, 272] width 144 height 30
click at [673, 272] on input "-2/2401" at bounding box center [668, 277] width 10 height 10
radio input "true"
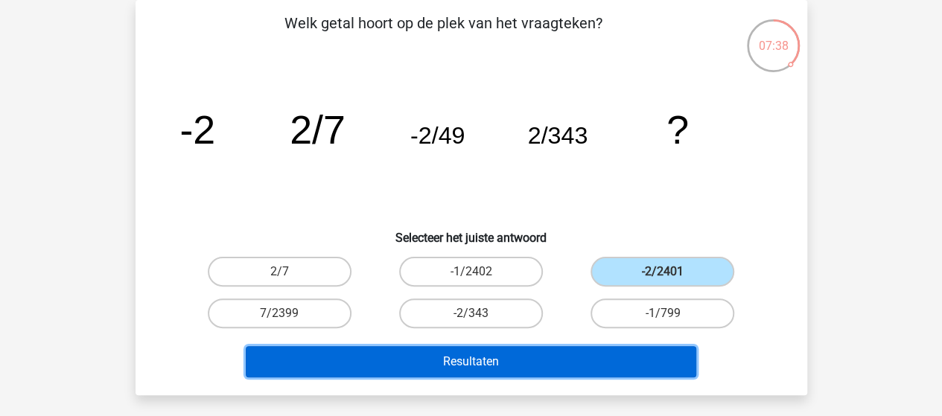
click at [524, 361] on button "Resultaten" at bounding box center [471, 361] width 451 height 31
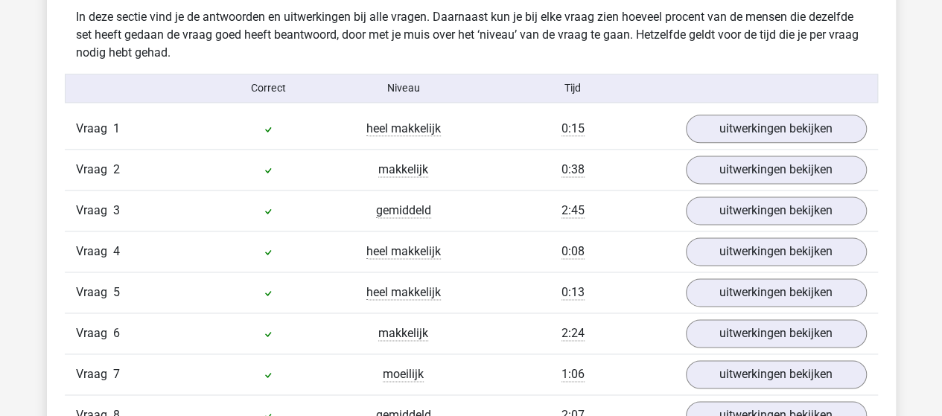
scroll to position [894, 0]
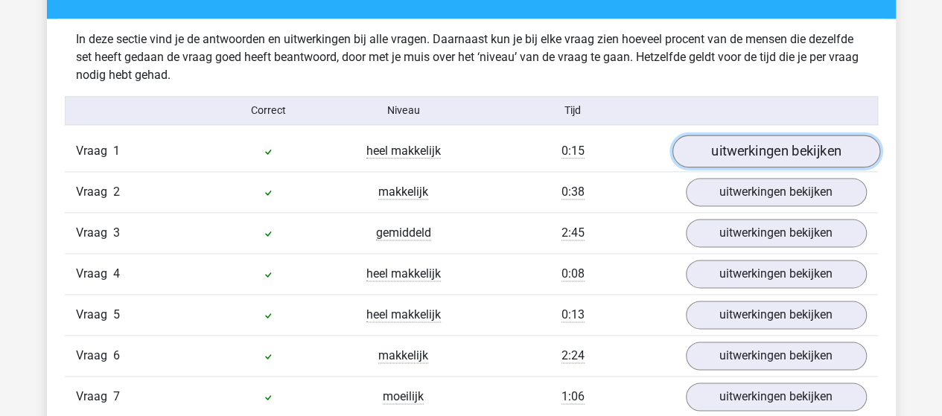
click at [786, 150] on link "uitwerkingen bekijken" at bounding box center [776, 151] width 208 height 33
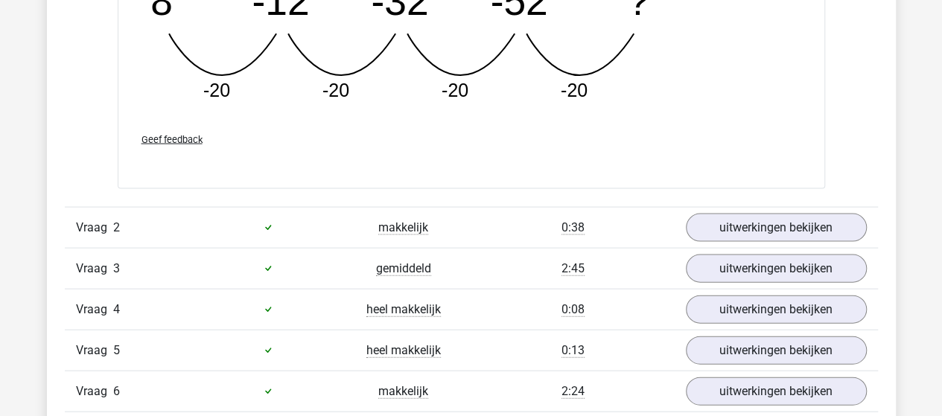
scroll to position [1564, 0]
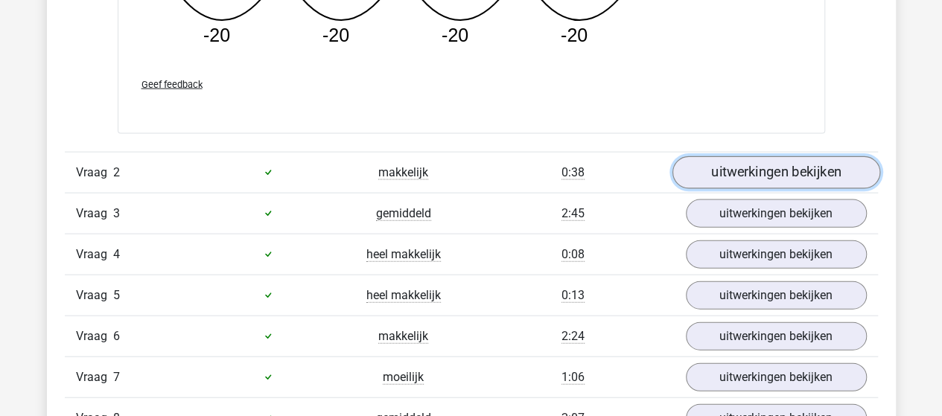
click at [783, 165] on link "uitwerkingen bekijken" at bounding box center [776, 172] width 208 height 33
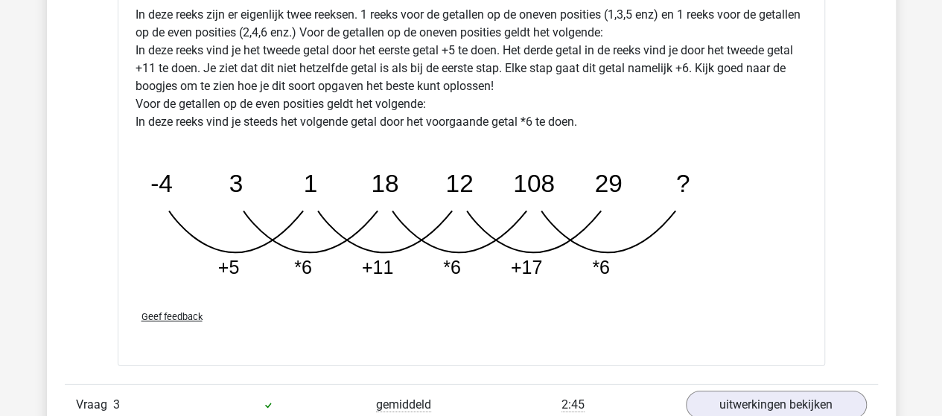
scroll to position [2160, 0]
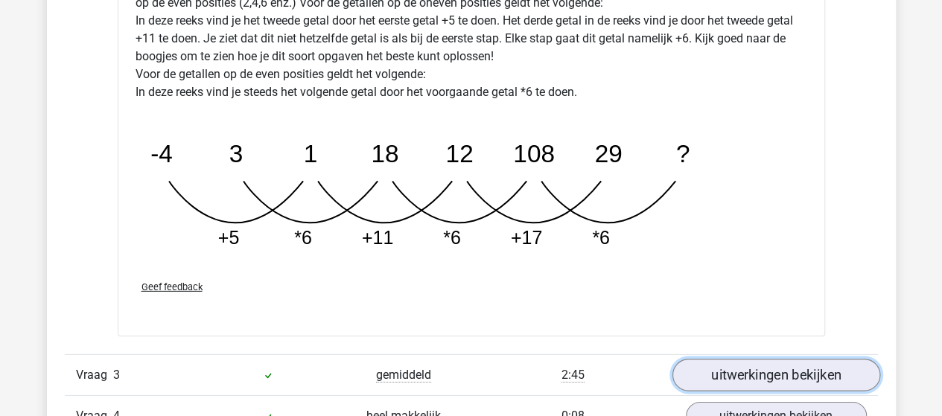
click at [758, 372] on link "uitwerkingen bekijken" at bounding box center [776, 376] width 208 height 33
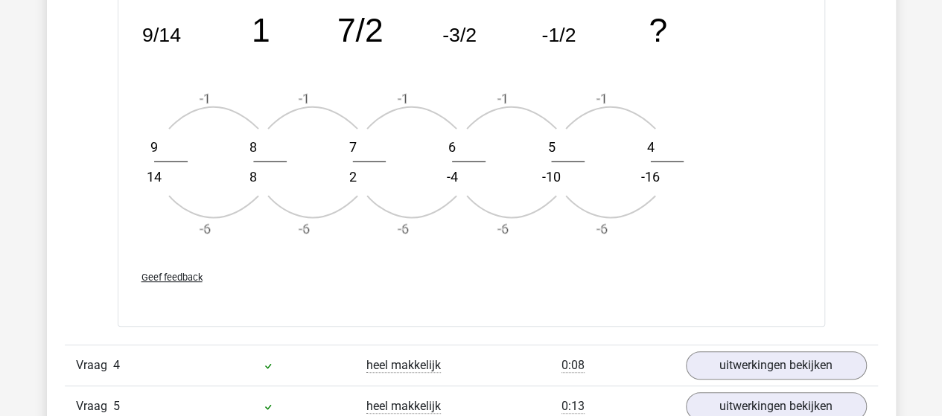
scroll to position [3128, 0]
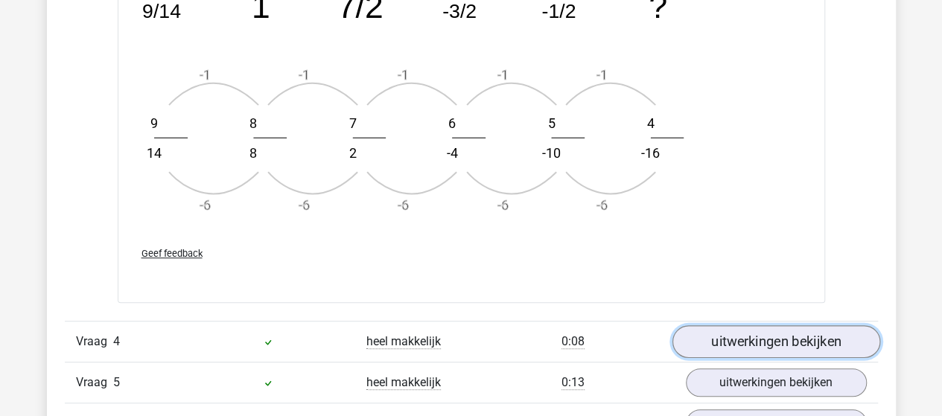
click at [778, 339] on link "uitwerkingen bekijken" at bounding box center [776, 341] width 208 height 33
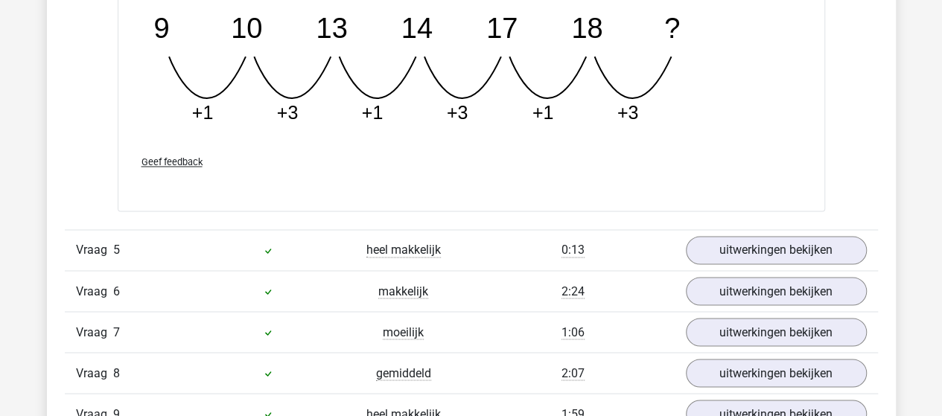
scroll to position [4022, 0]
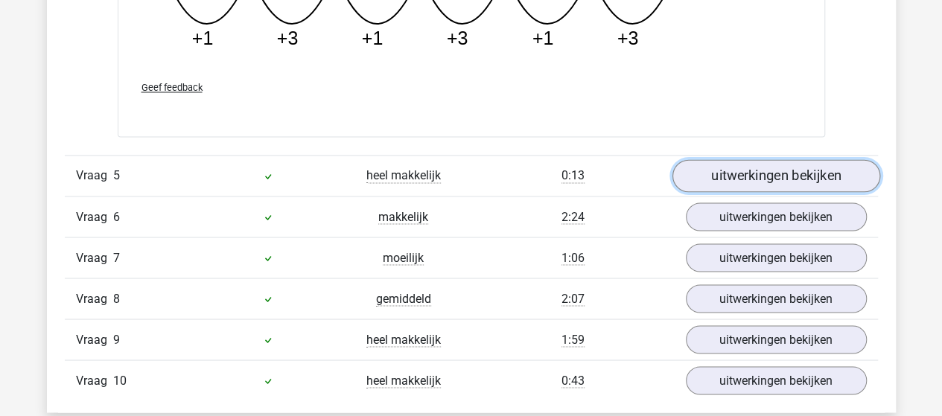
click at [772, 174] on link "uitwerkingen bekijken" at bounding box center [776, 175] width 208 height 33
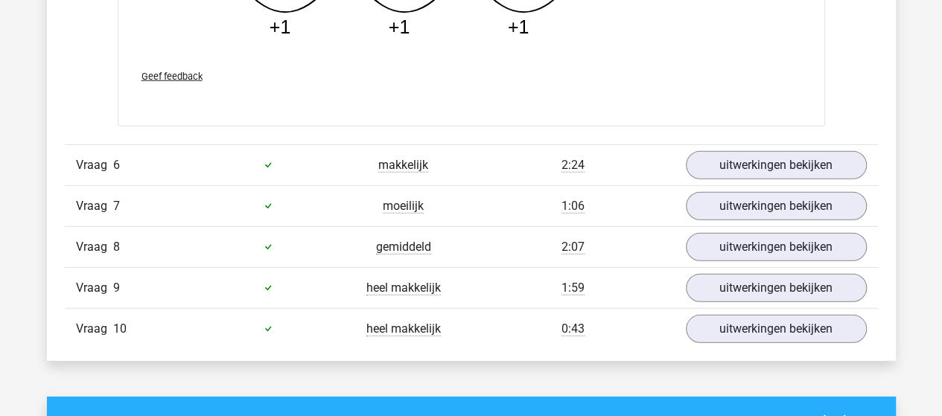
scroll to position [4841, 0]
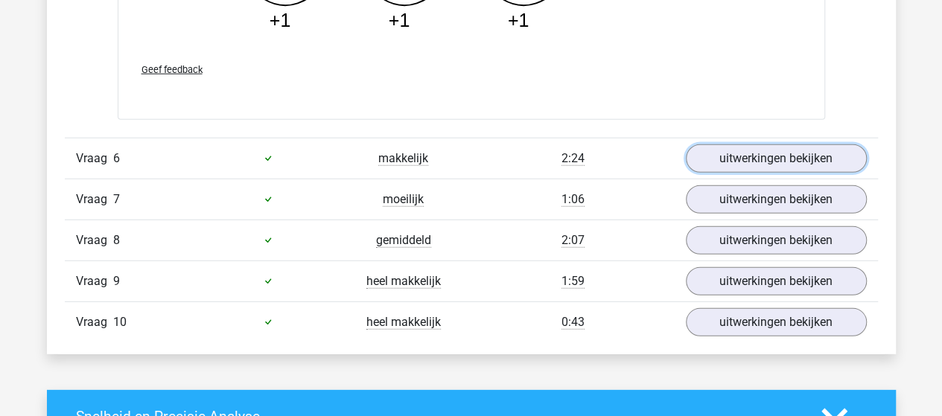
click at [795, 150] on link "uitwerkingen bekijken" at bounding box center [776, 158] width 181 height 28
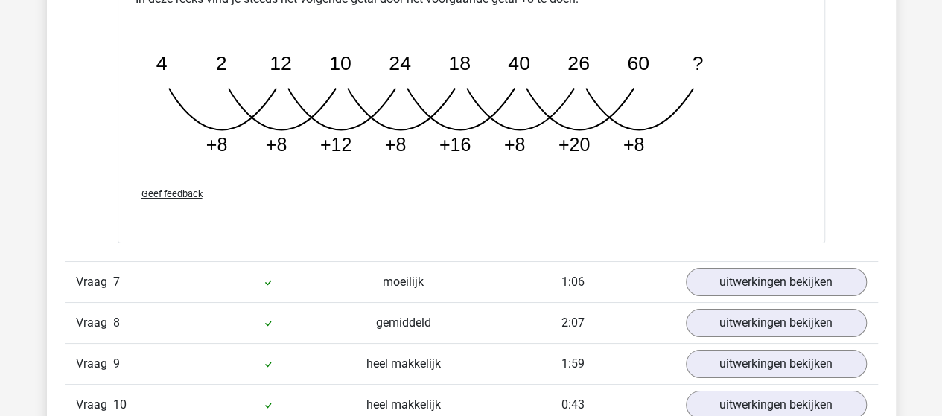
scroll to position [5586, 0]
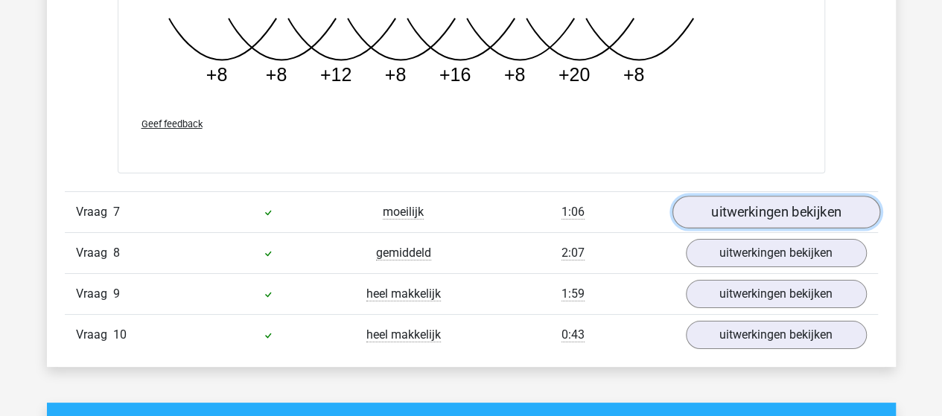
click at [783, 202] on link "uitwerkingen bekijken" at bounding box center [776, 212] width 208 height 33
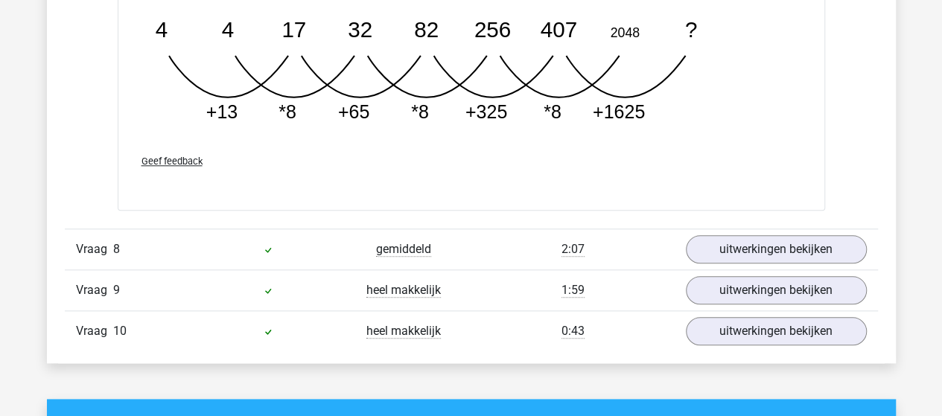
scroll to position [6331, 0]
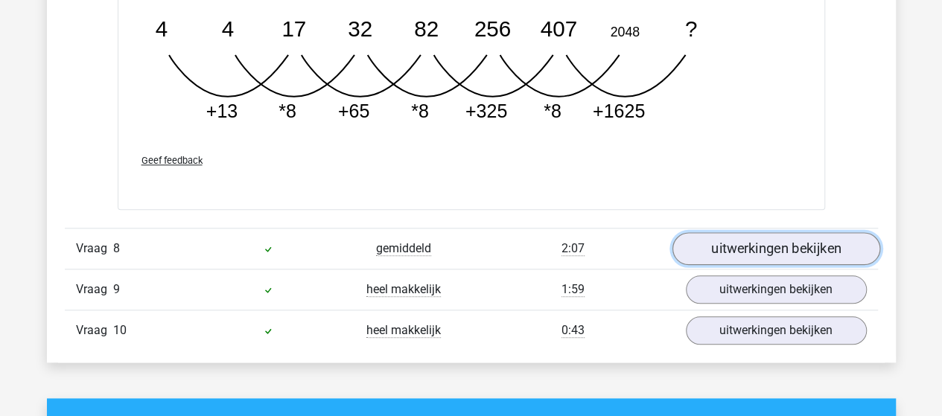
click at [700, 240] on link "uitwerkingen bekijken" at bounding box center [776, 248] width 208 height 33
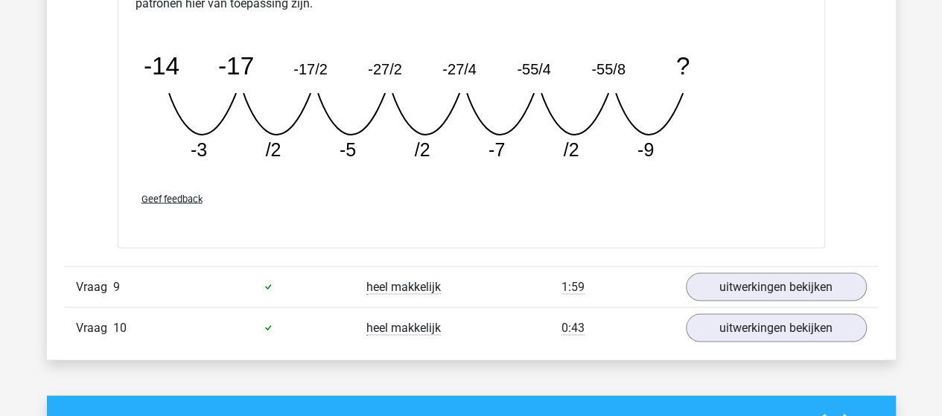
scroll to position [7075, 0]
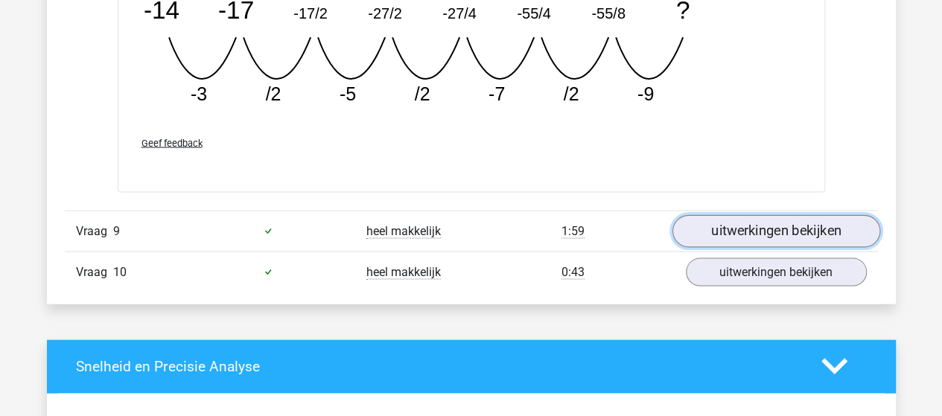
click at [734, 215] on link "uitwerkingen bekijken" at bounding box center [776, 231] width 208 height 33
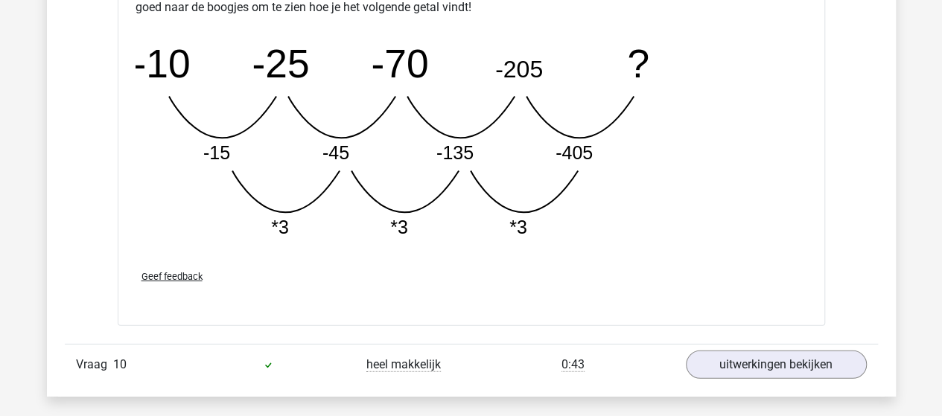
scroll to position [7820, 0]
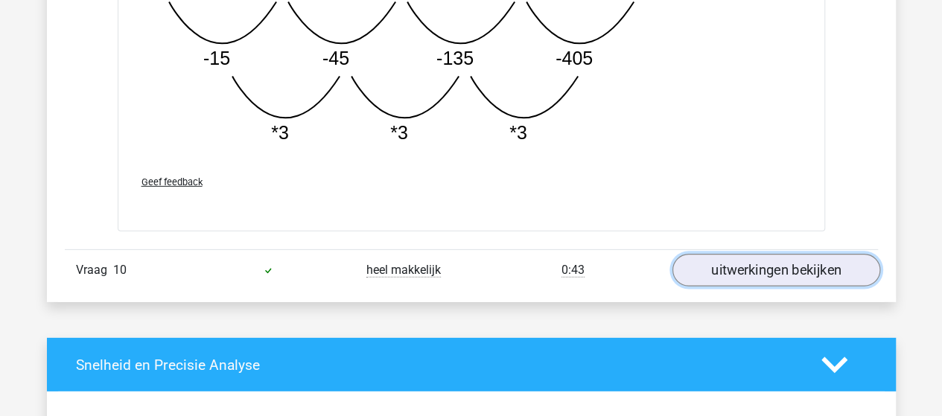
click at [786, 257] on link "uitwerkingen bekijken" at bounding box center [776, 271] width 208 height 33
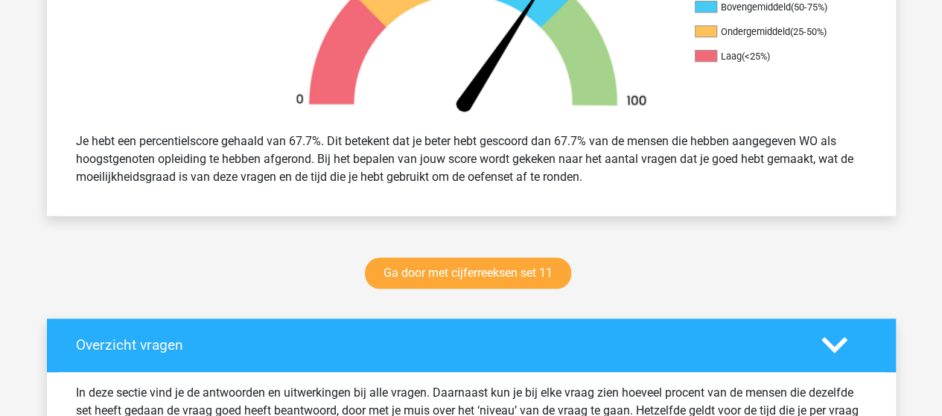
scroll to position [720, 0]
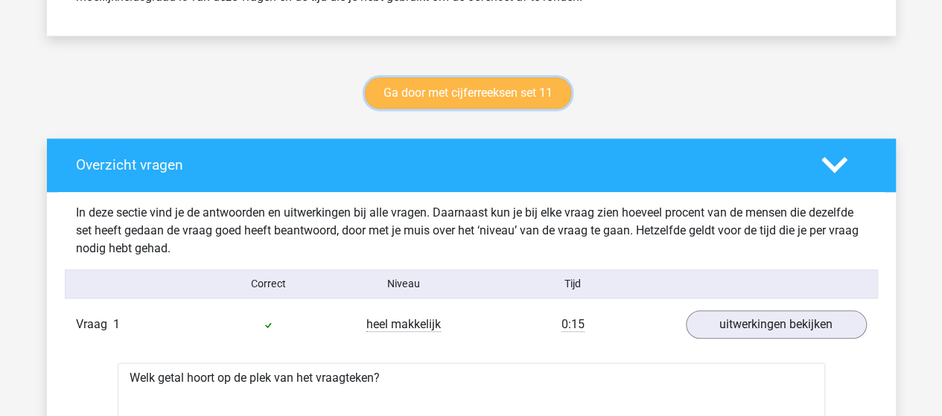
click at [464, 98] on link "Ga door met cijferreeksen set 11" at bounding box center [468, 92] width 206 height 31
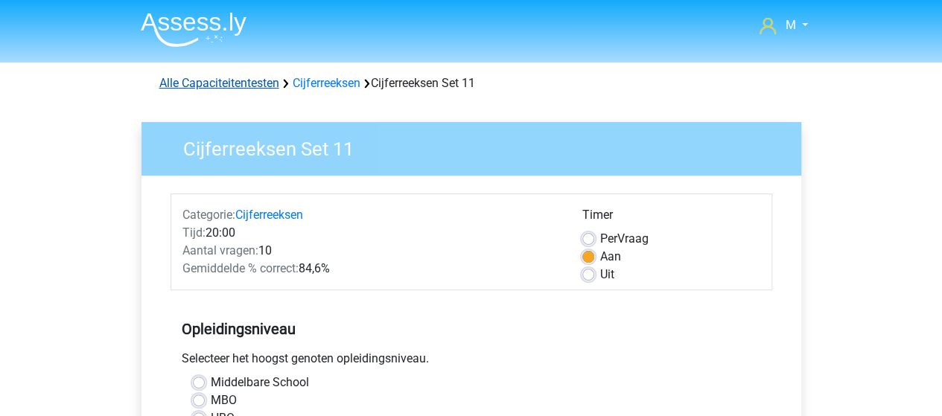
click at [225, 80] on link "Alle Capaciteitentesten" at bounding box center [219, 83] width 120 height 14
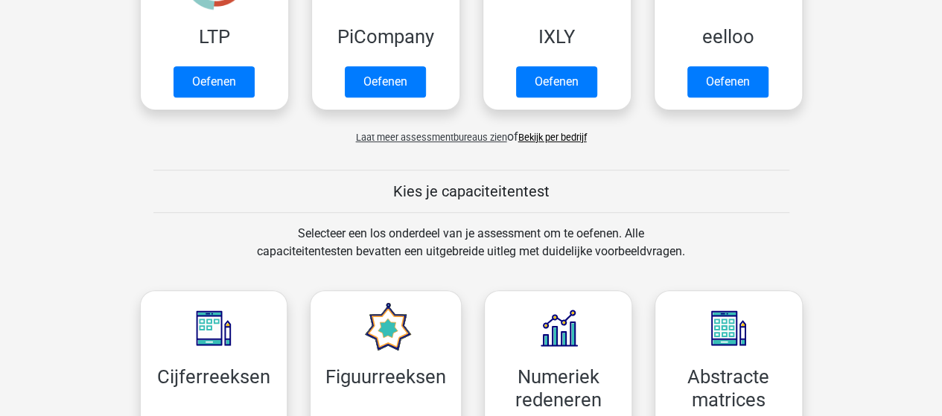
scroll to position [408, 0]
click at [560, 132] on link "Bekijk per bedrijf" at bounding box center [552, 137] width 69 height 11
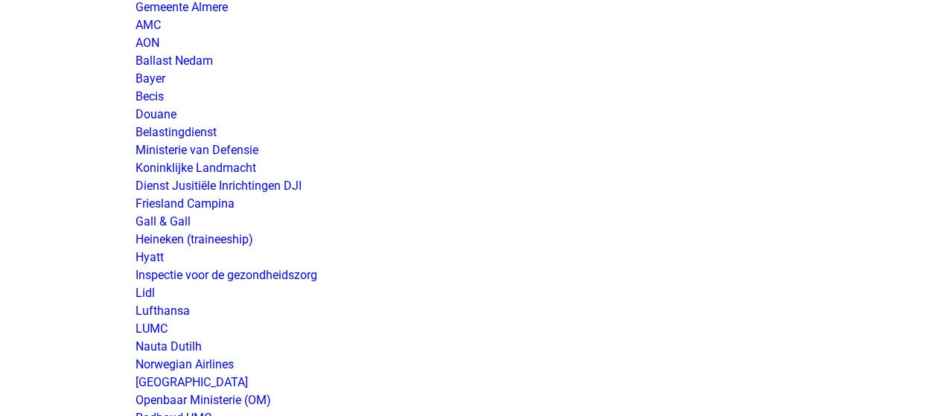
scroll to position [2458, 0]
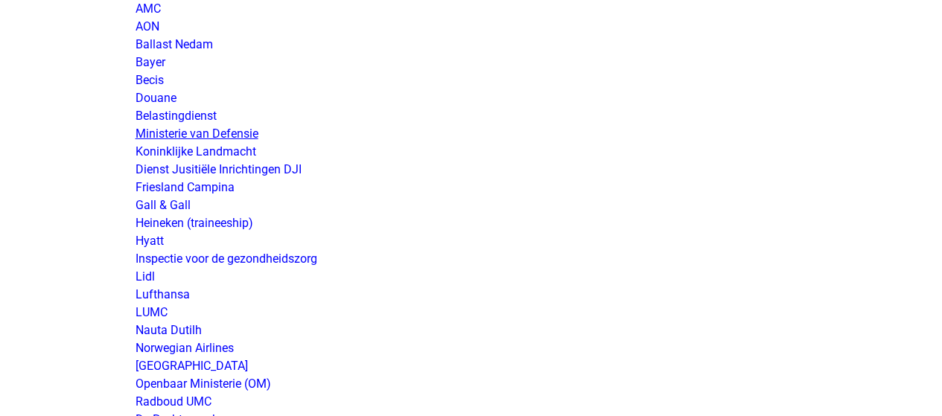
click at [252, 128] on link "Ministerie van Defensie" at bounding box center [197, 134] width 123 height 14
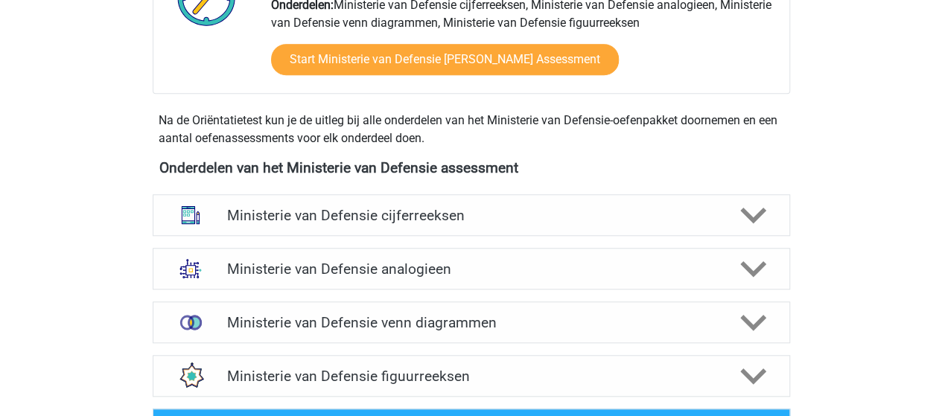
scroll to position [670, 0]
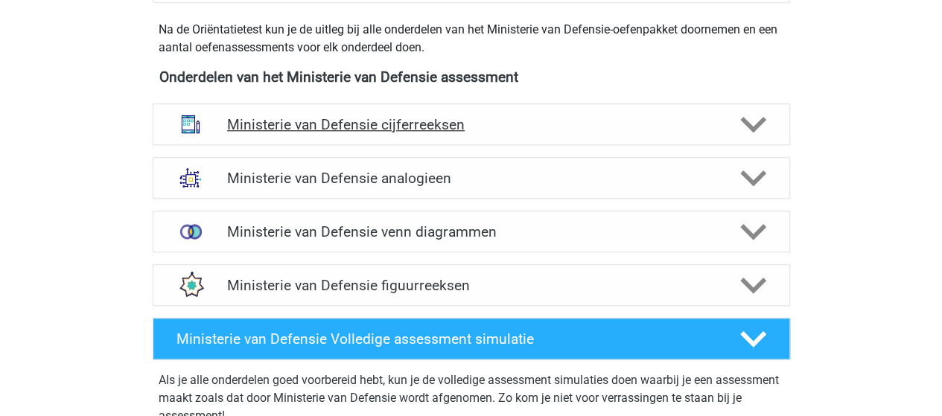
click at [337, 118] on h4 "Ministerie van Defensie cijferreeksen" at bounding box center [471, 124] width 488 height 17
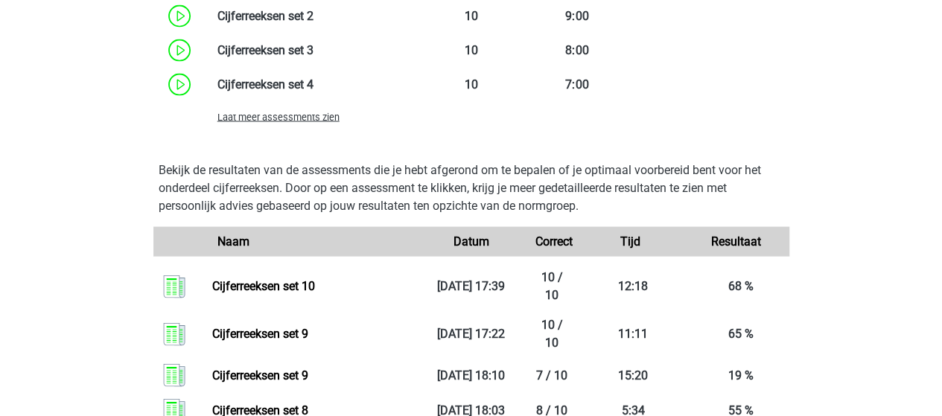
scroll to position [1341, 0]
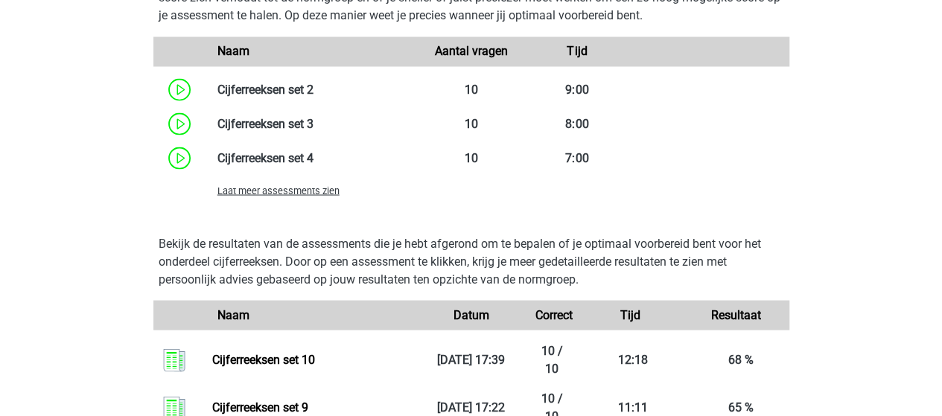
click at [302, 194] on span "Laat meer assessments zien" at bounding box center [278, 190] width 122 height 11
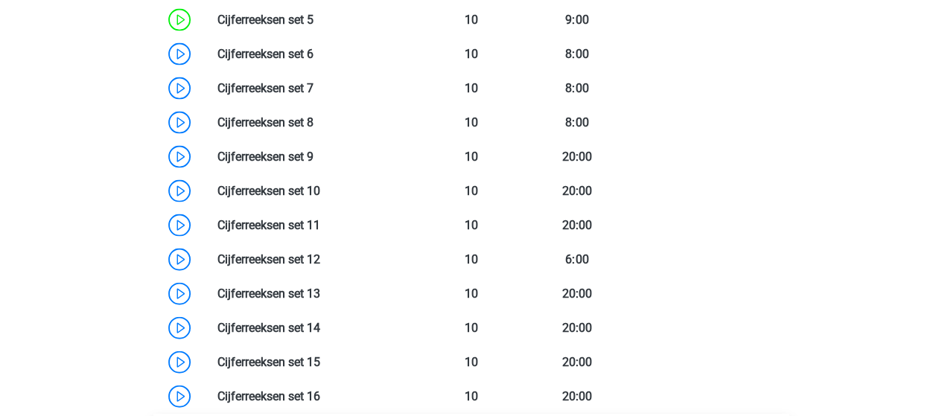
scroll to position [1490, 0]
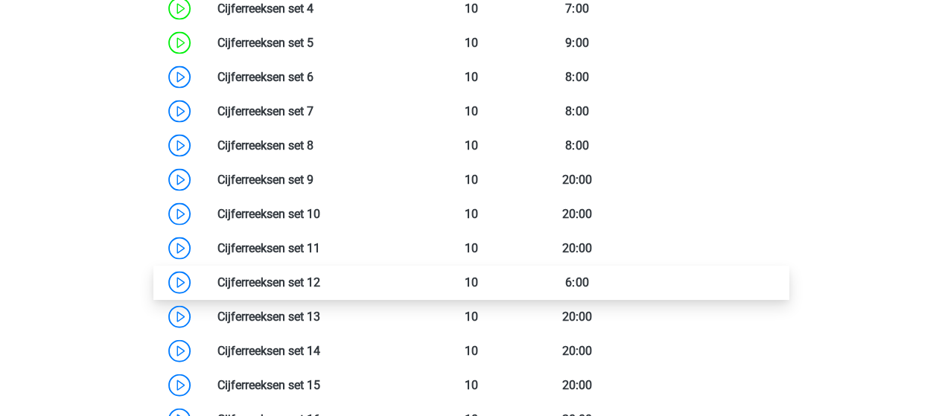
click at [320, 278] on link at bounding box center [320, 283] width 0 height 14
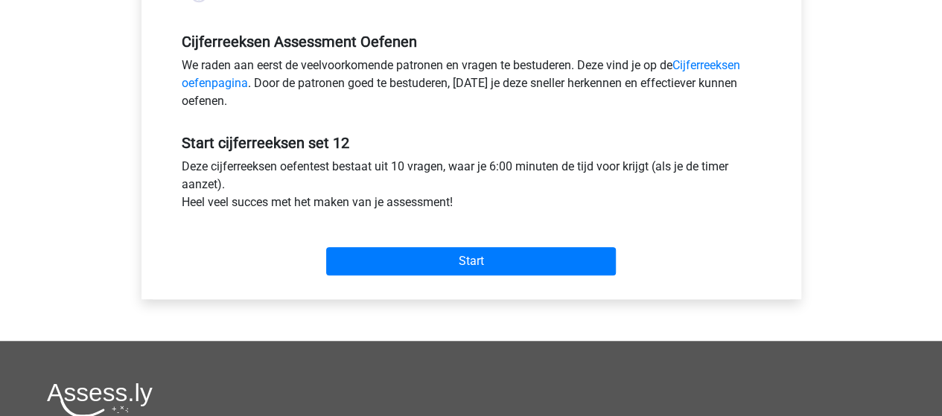
scroll to position [447, 0]
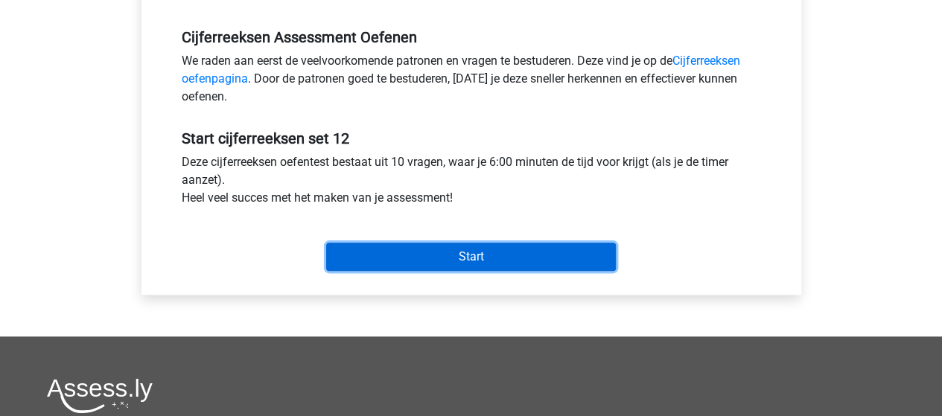
click at [489, 249] on input "Start" at bounding box center [471, 257] width 290 height 28
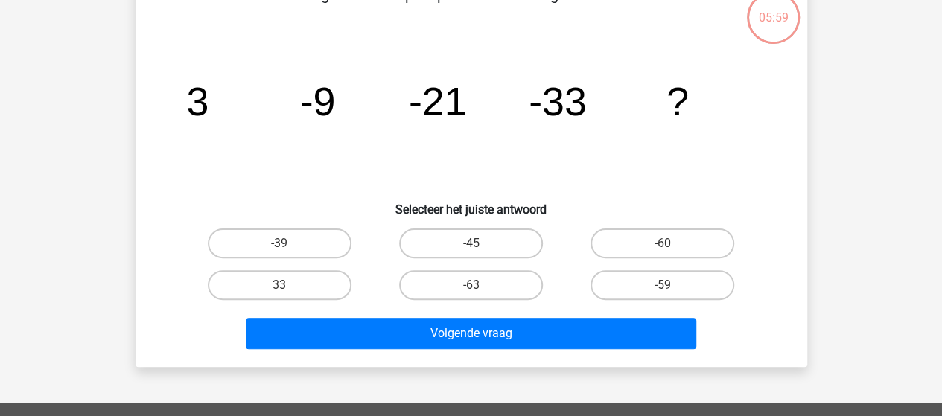
scroll to position [74, 0]
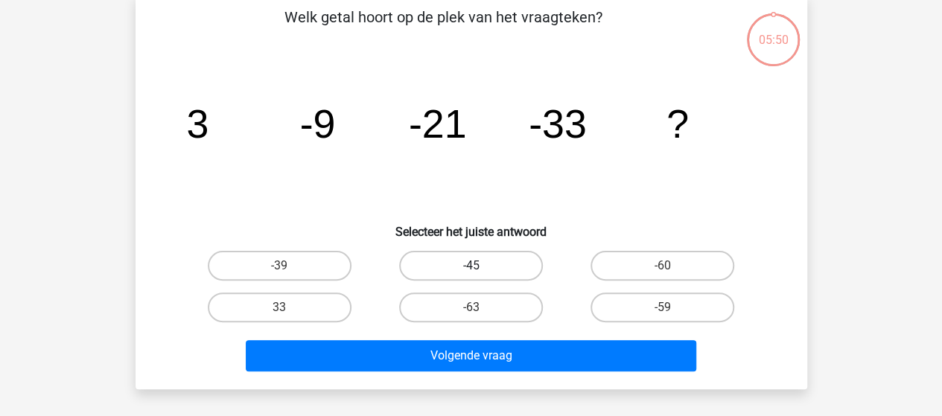
click at [505, 269] on label "-45" at bounding box center [471, 266] width 144 height 30
click at [480, 269] on input "-45" at bounding box center [476, 271] width 10 height 10
radio input "true"
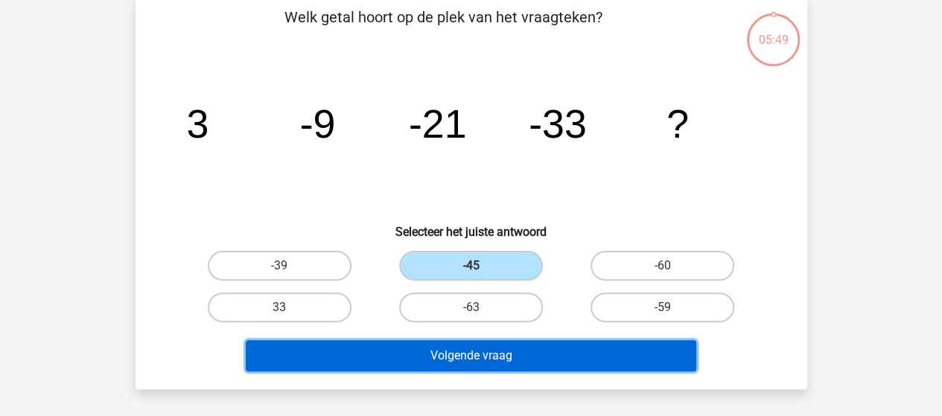
click at [503, 348] on button "Volgende vraag" at bounding box center [471, 355] width 451 height 31
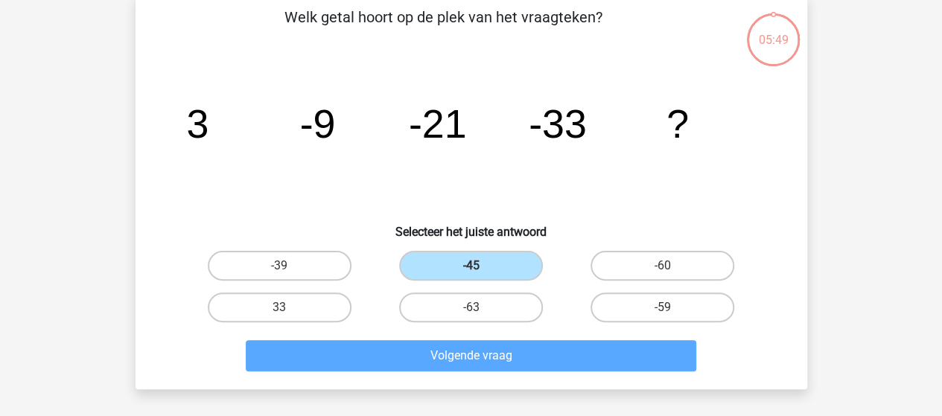
scroll to position [69, 0]
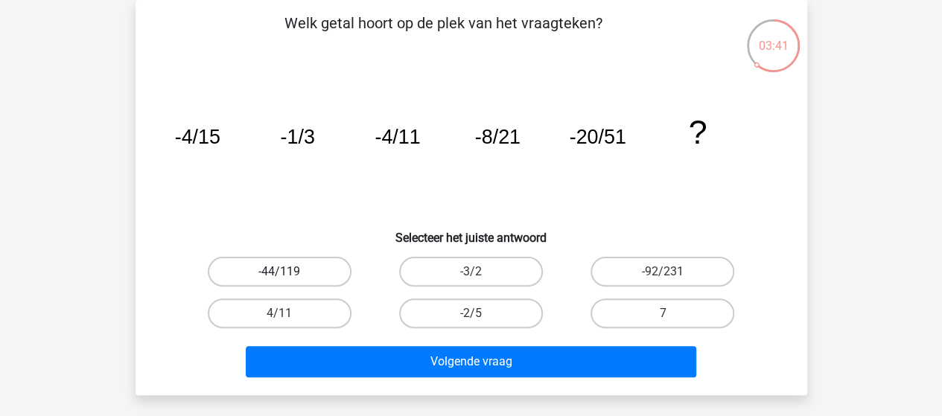
click at [284, 267] on label "-44/119" at bounding box center [280, 272] width 144 height 30
click at [284, 272] on input "-44/119" at bounding box center [284, 277] width 10 height 10
radio input "true"
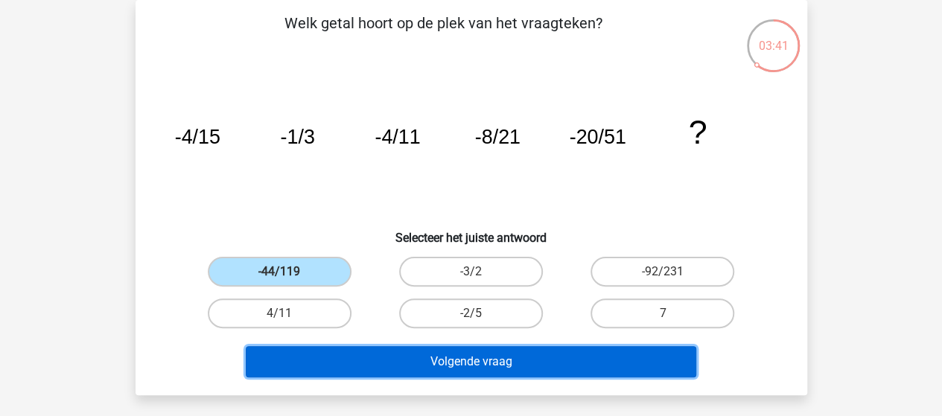
click at [471, 366] on button "Volgende vraag" at bounding box center [471, 361] width 451 height 31
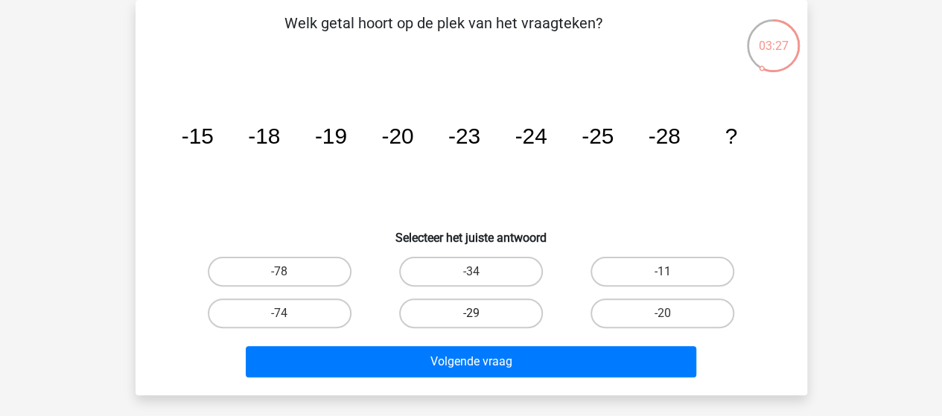
click at [488, 309] on label "-29" at bounding box center [471, 314] width 144 height 30
click at [480, 314] on input "-29" at bounding box center [476, 319] width 10 height 10
radio input "true"
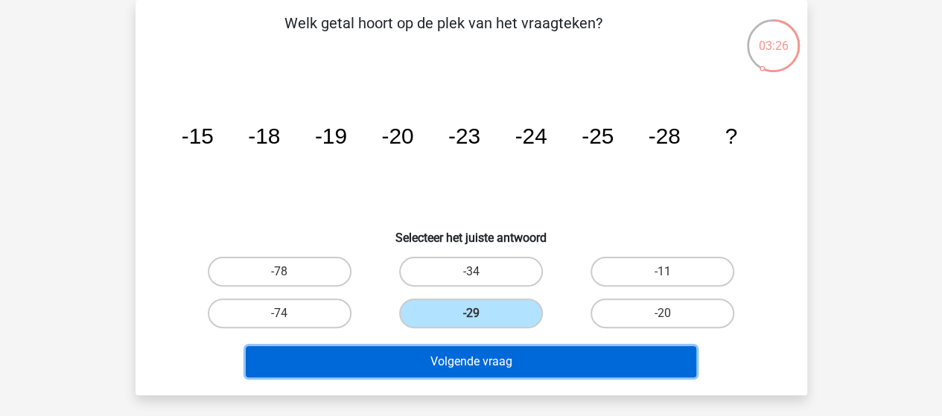
click at [504, 362] on button "Volgende vraag" at bounding box center [471, 361] width 451 height 31
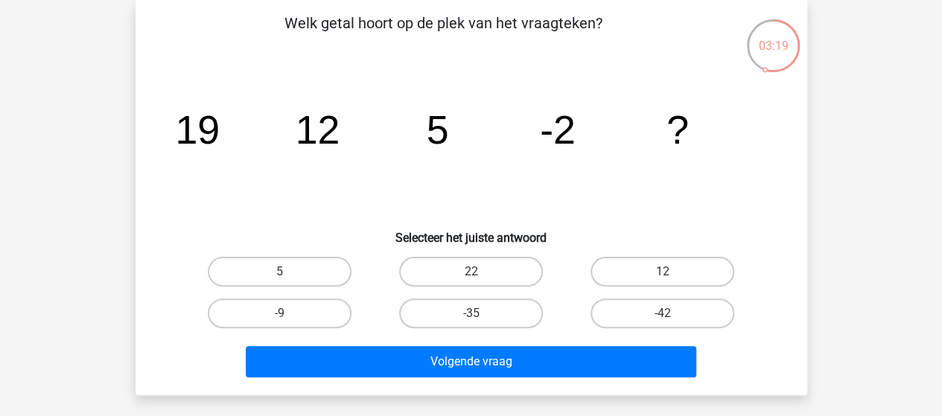
drag, startPoint x: 264, startPoint y: 312, endPoint x: 310, endPoint y: 333, distance: 50.0
click at [266, 312] on label "-9" at bounding box center [280, 314] width 144 height 30
click at [279, 314] on input "-9" at bounding box center [284, 319] width 10 height 10
radio input "true"
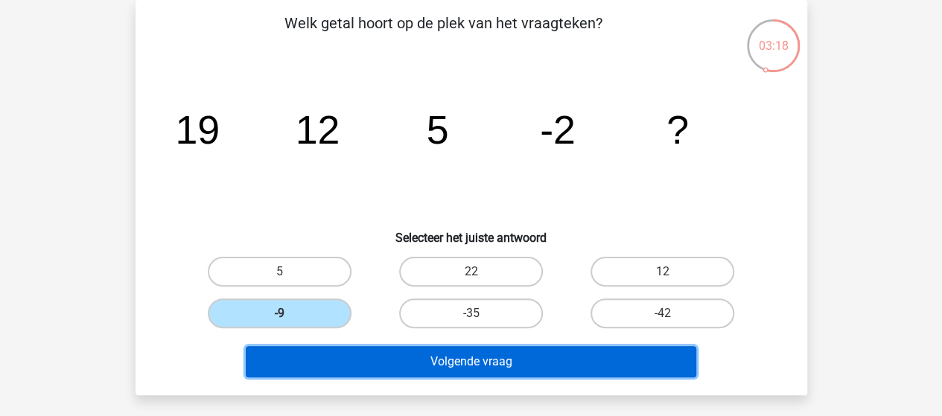
drag, startPoint x: 432, startPoint y: 361, endPoint x: 436, endPoint y: 351, distance: 11.3
click at [435, 358] on button "Volgende vraag" at bounding box center [471, 361] width 451 height 31
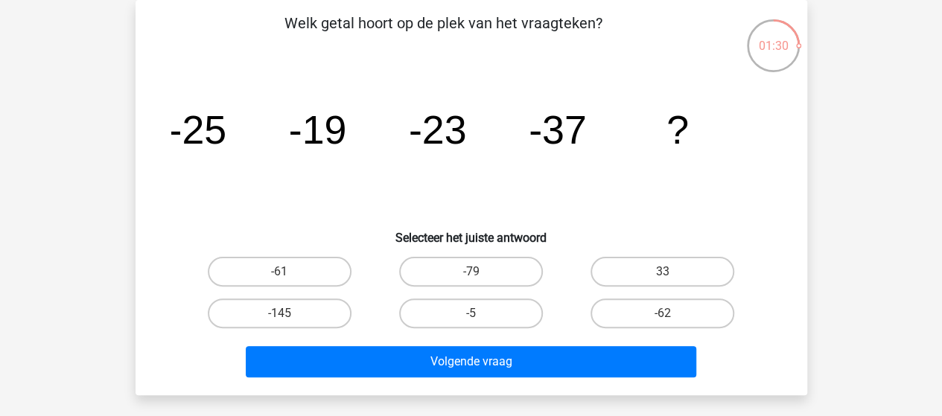
click at [283, 273] on input "-61" at bounding box center [284, 277] width 10 height 10
radio input "true"
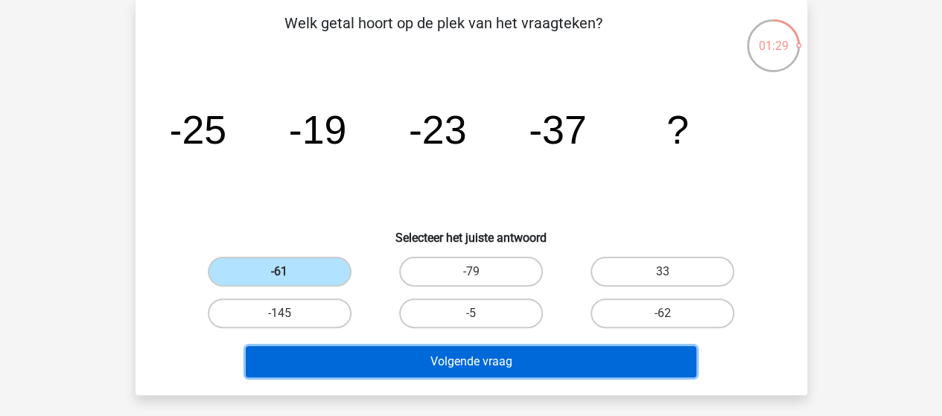
click at [470, 352] on button "Volgende vraag" at bounding box center [471, 361] width 451 height 31
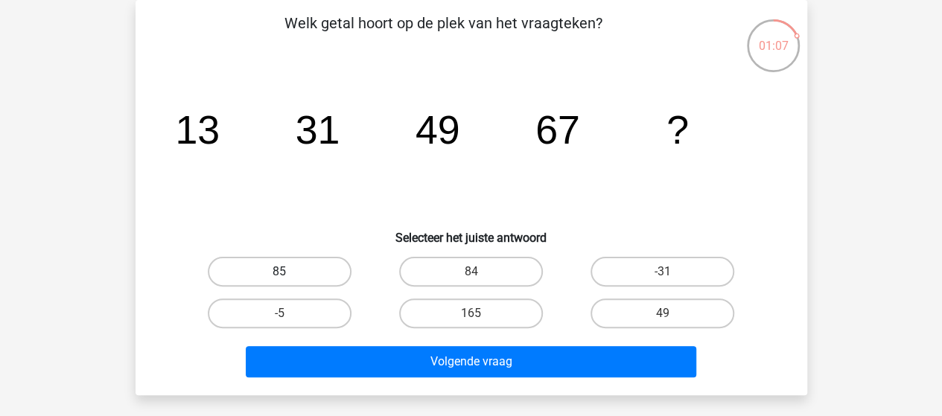
click at [261, 264] on label "85" at bounding box center [280, 272] width 144 height 30
click at [279, 272] on input "85" at bounding box center [284, 277] width 10 height 10
radio input "true"
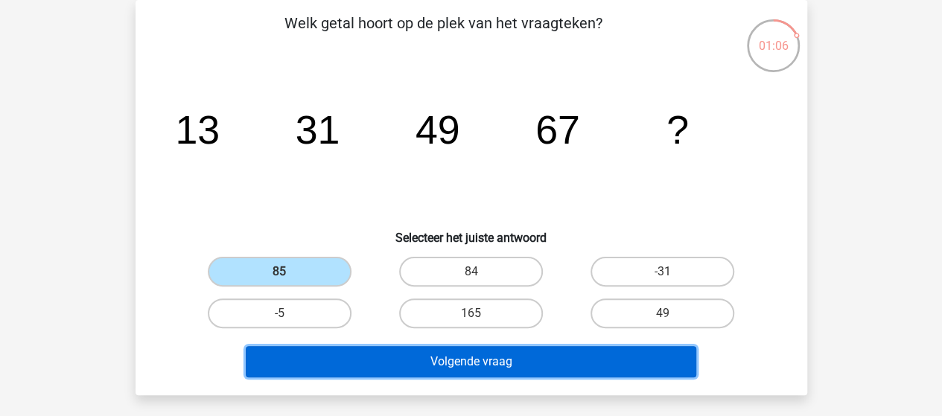
click at [408, 358] on button "Volgende vraag" at bounding box center [471, 361] width 451 height 31
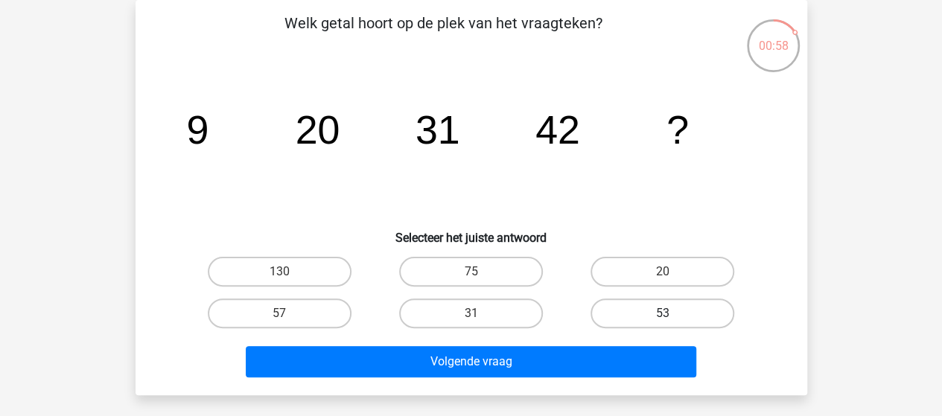
click at [643, 322] on label "53" at bounding box center [663, 314] width 144 height 30
click at [663, 322] on input "53" at bounding box center [668, 319] width 10 height 10
radio input "true"
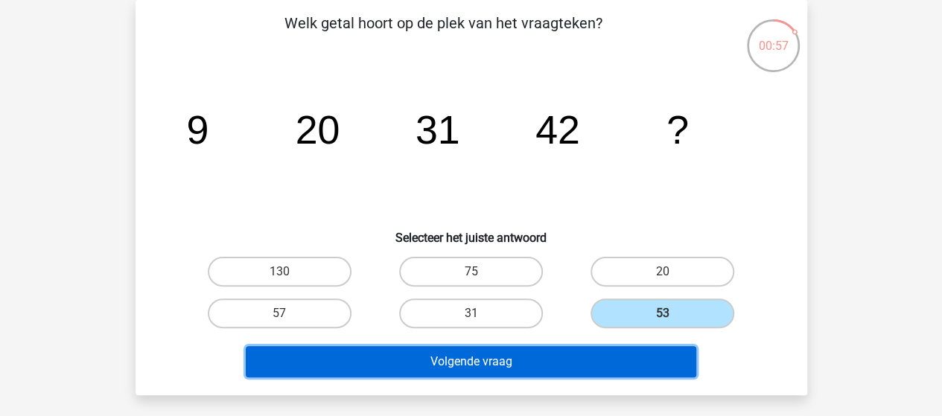
click at [623, 360] on button "Volgende vraag" at bounding box center [471, 361] width 451 height 31
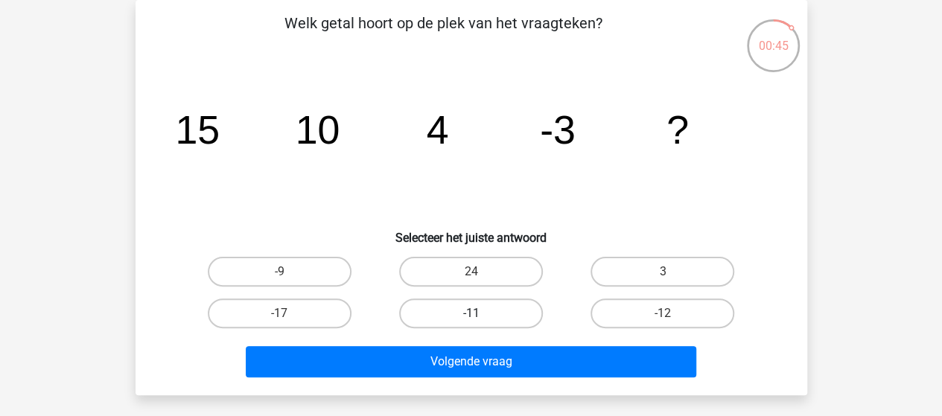
drag, startPoint x: 471, startPoint y: 313, endPoint x: 473, endPoint y: 324, distance: 11.3
click at [471, 314] on input "-11" at bounding box center [476, 319] width 10 height 10
radio input "true"
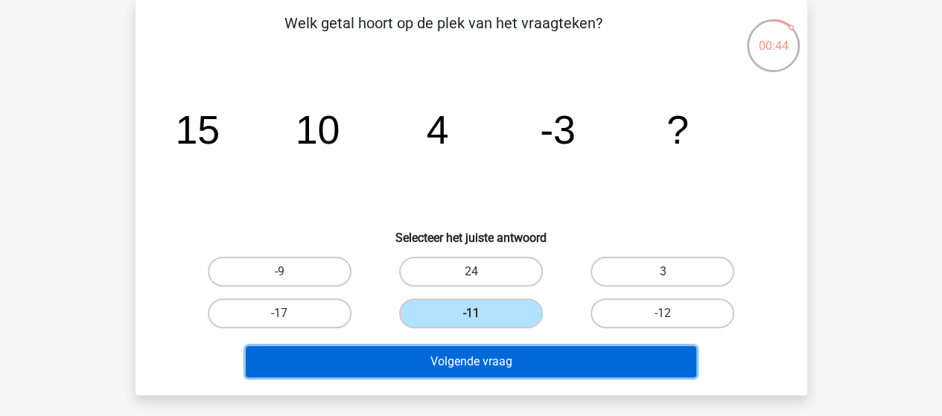
click at [486, 360] on button "Volgende vraag" at bounding box center [471, 361] width 451 height 31
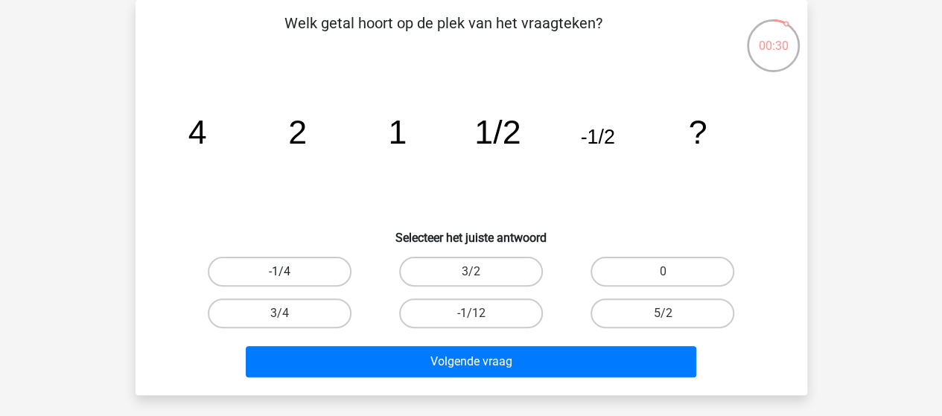
click at [315, 277] on label "-1/4" at bounding box center [280, 272] width 144 height 30
click at [289, 277] on input "-1/4" at bounding box center [284, 277] width 10 height 10
radio input "true"
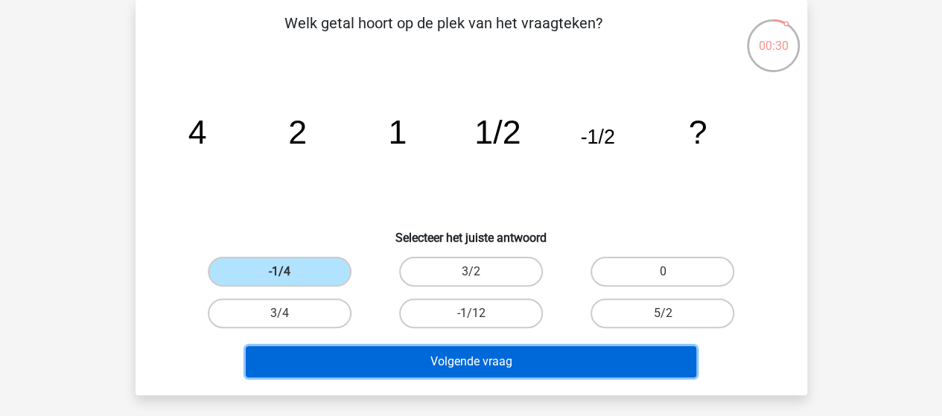
click at [498, 354] on button "Volgende vraag" at bounding box center [471, 361] width 451 height 31
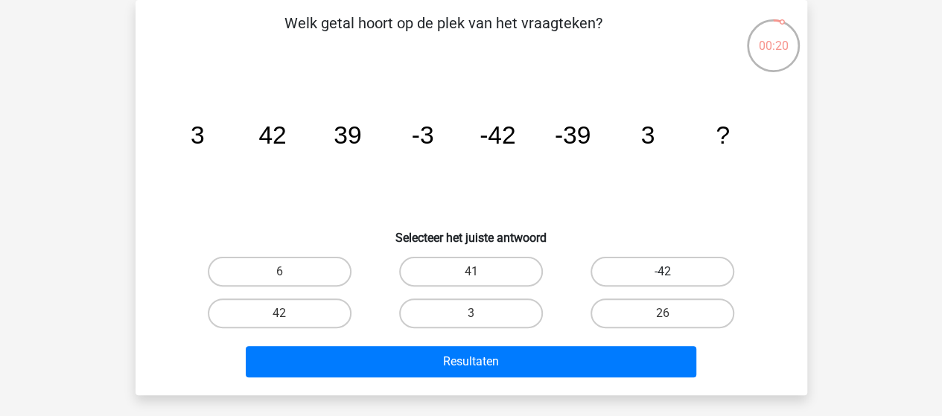
click at [640, 272] on label "-42" at bounding box center [663, 272] width 144 height 30
click at [663, 272] on input "-42" at bounding box center [668, 277] width 10 height 10
radio input "true"
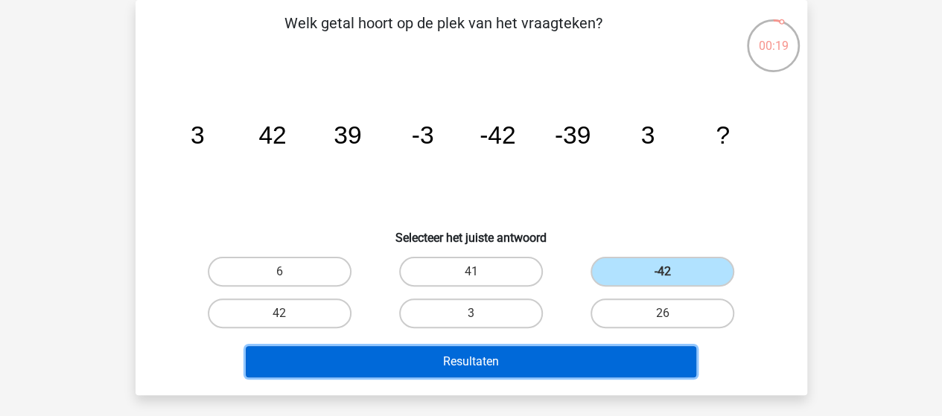
click at [623, 360] on button "Resultaten" at bounding box center [471, 361] width 451 height 31
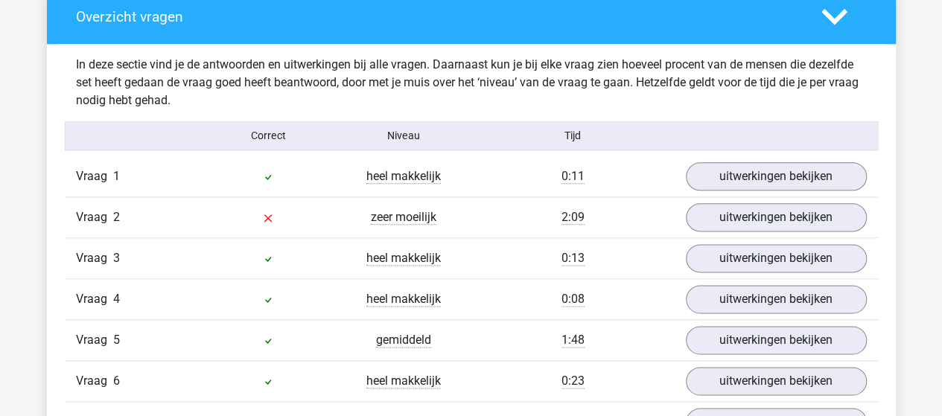
scroll to position [819, 0]
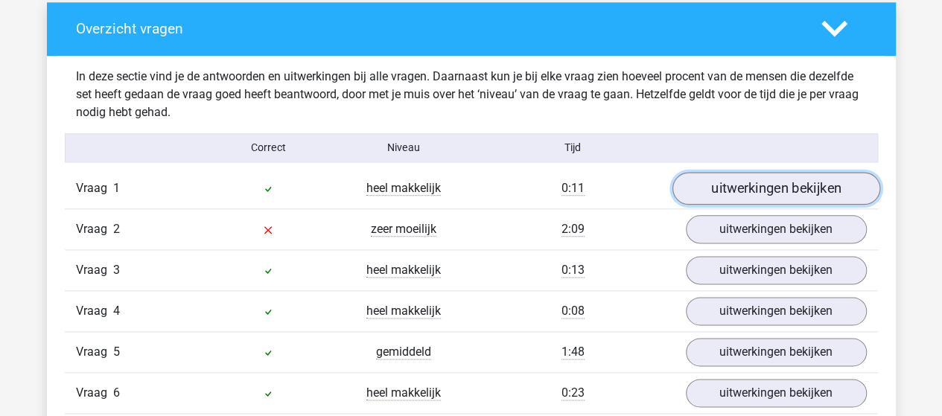
click at [748, 183] on link "uitwerkingen bekijken" at bounding box center [776, 188] width 208 height 33
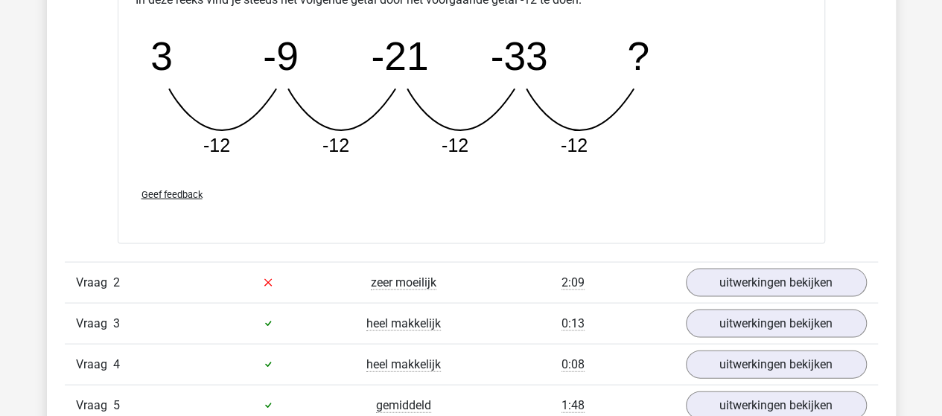
scroll to position [1490, 0]
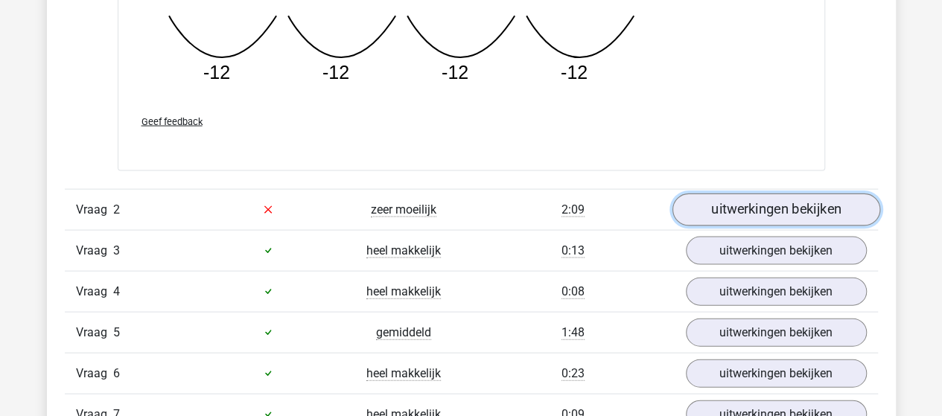
click at [751, 202] on link "uitwerkingen bekijken" at bounding box center [776, 210] width 208 height 33
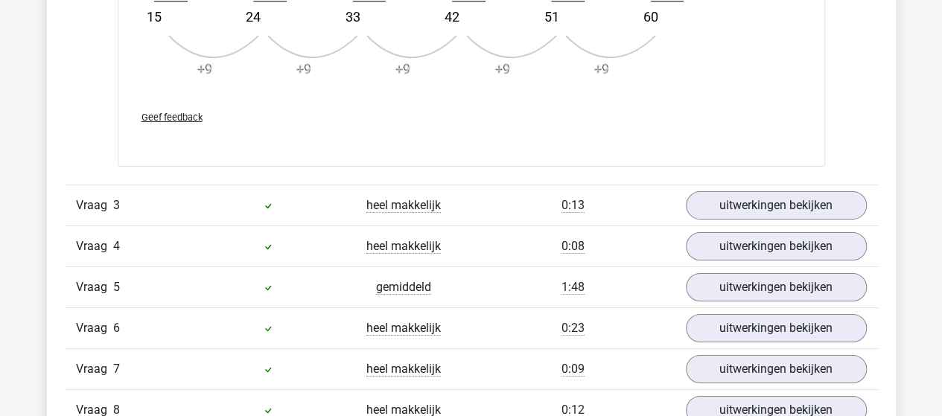
scroll to position [2458, 0]
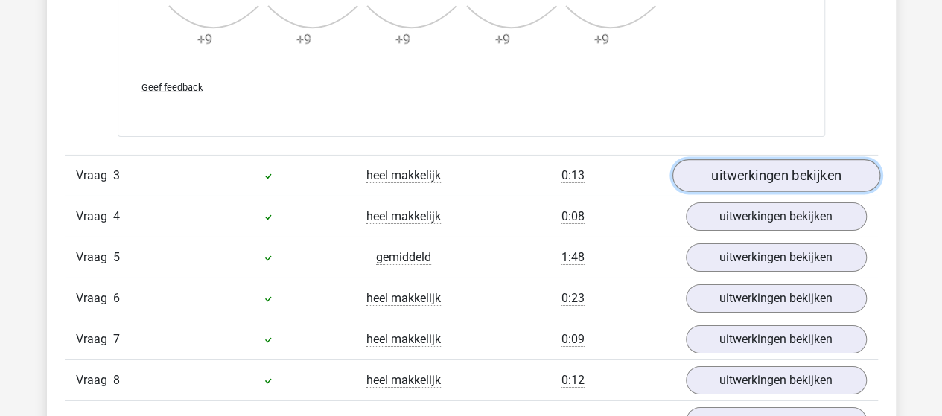
click at [790, 168] on link "uitwerkingen bekijken" at bounding box center [776, 176] width 208 height 33
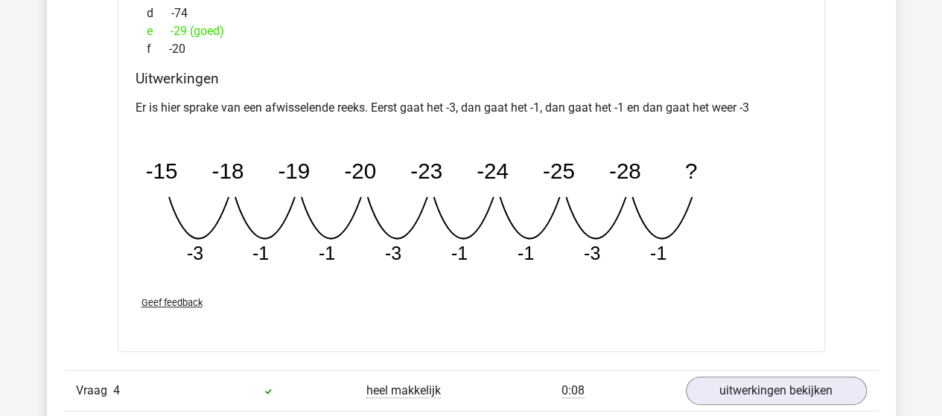
scroll to position [3054, 0]
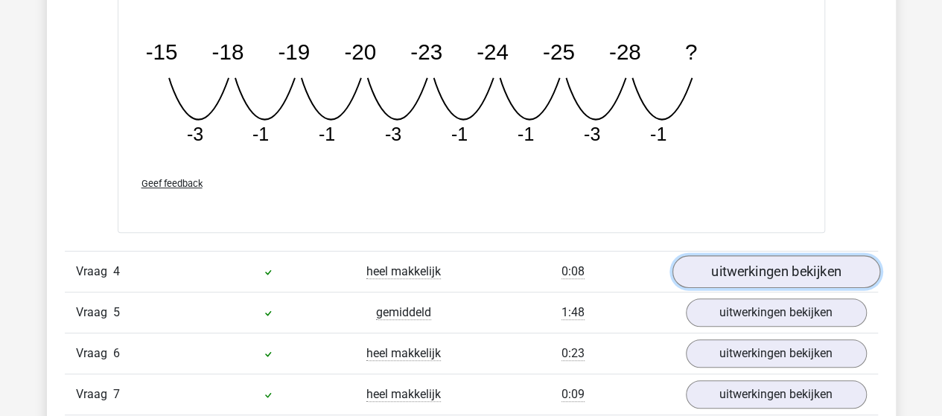
click at [773, 263] on link "uitwerkingen bekijken" at bounding box center [776, 271] width 208 height 33
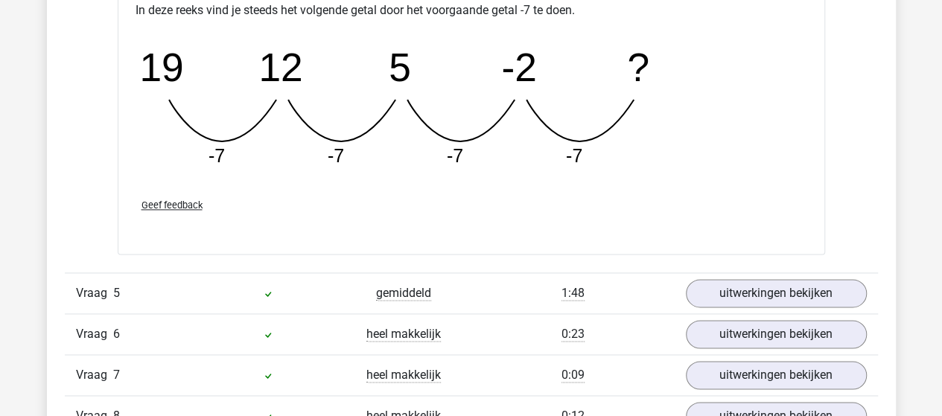
scroll to position [3798, 0]
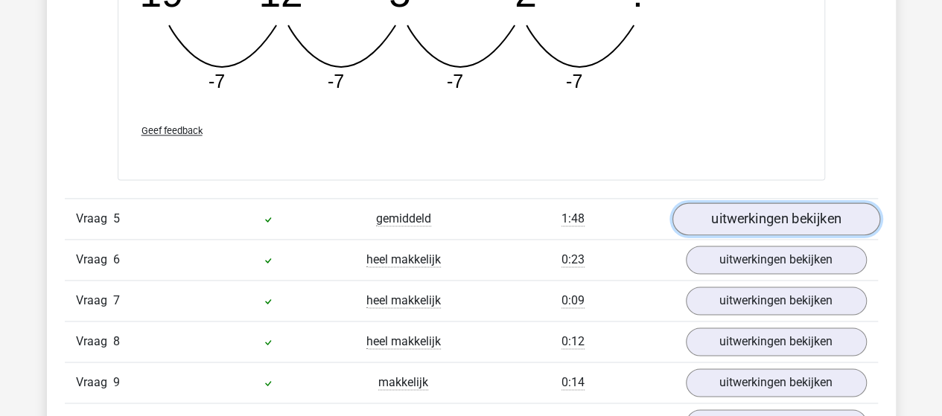
click at [770, 211] on link "uitwerkingen bekijken" at bounding box center [776, 219] width 208 height 33
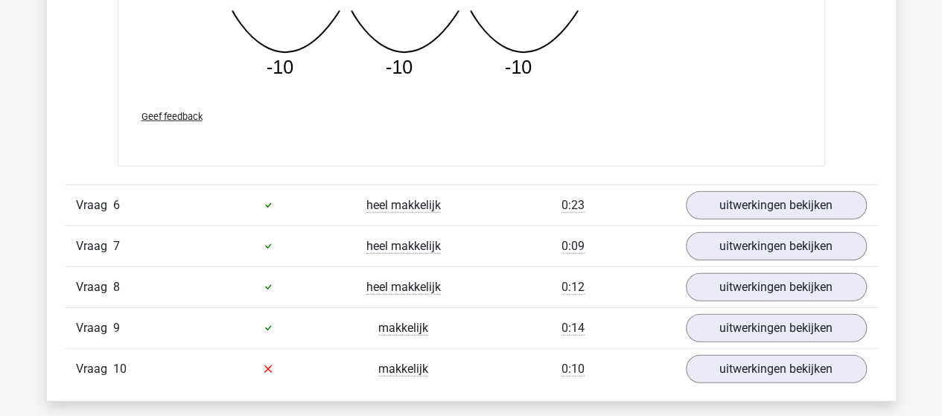
scroll to position [4618, 0]
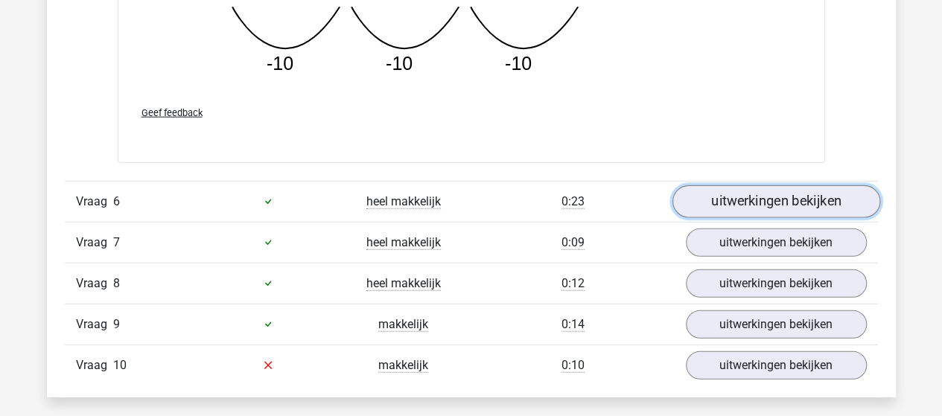
click at [772, 199] on link "uitwerkingen bekijken" at bounding box center [776, 201] width 208 height 33
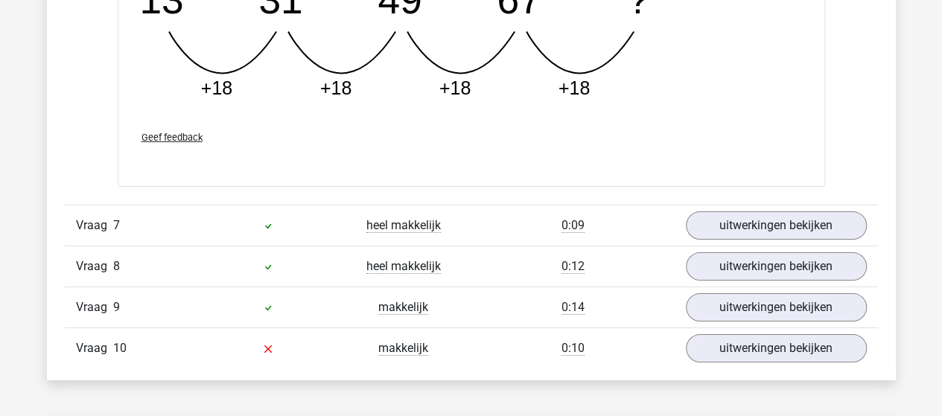
scroll to position [5288, 0]
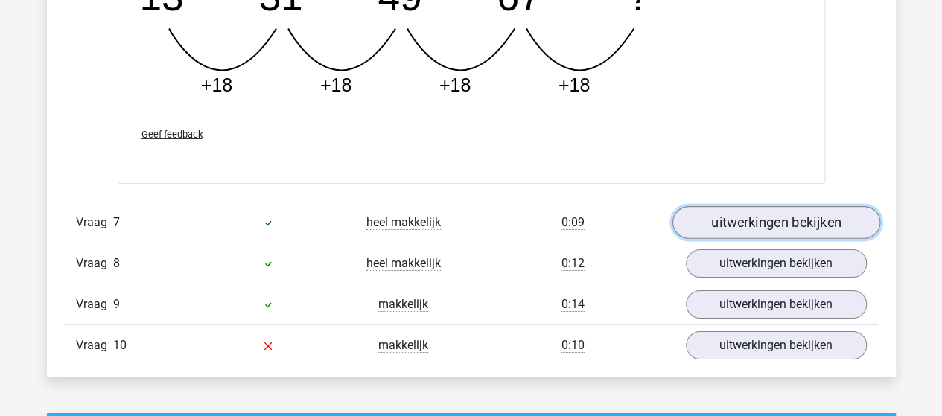
click at [741, 215] on link "uitwerkingen bekijken" at bounding box center [776, 222] width 208 height 33
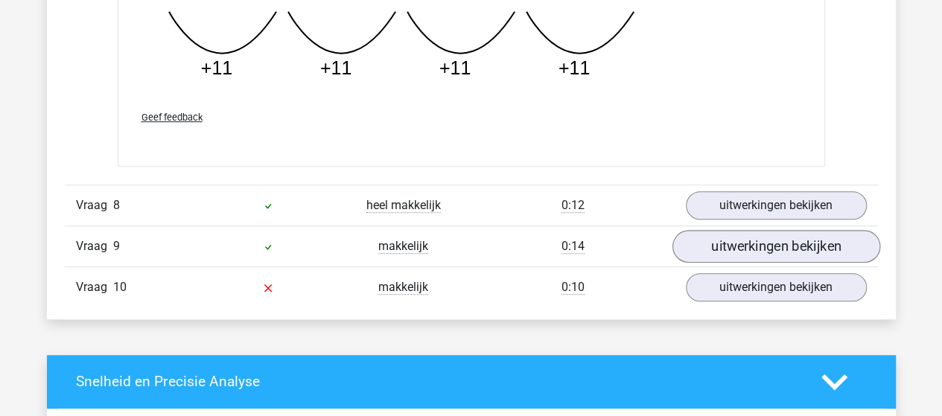
scroll to position [6033, 0]
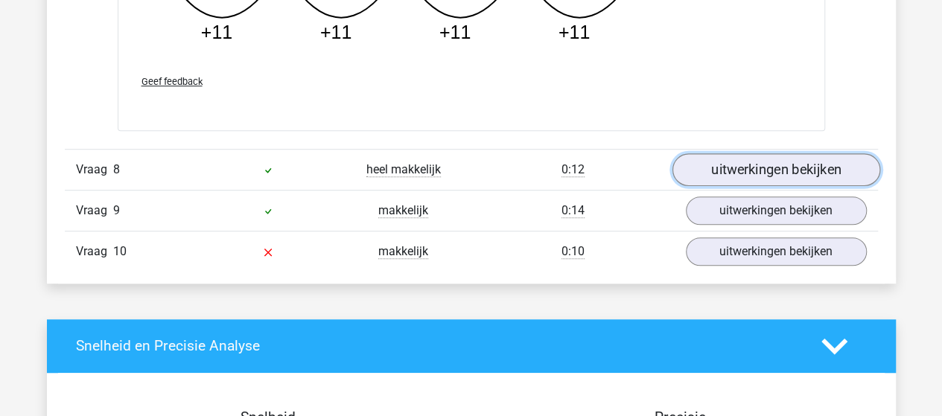
click at [781, 163] on link "uitwerkingen bekijken" at bounding box center [776, 169] width 208 height 33
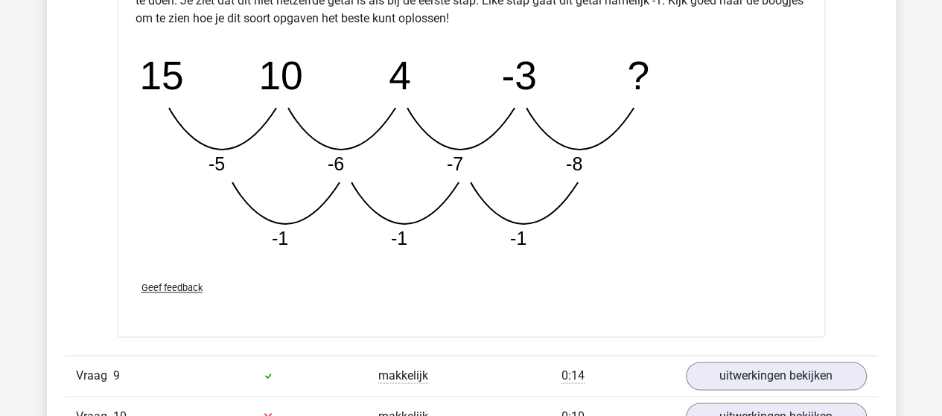
scroll to position [6777, 0]
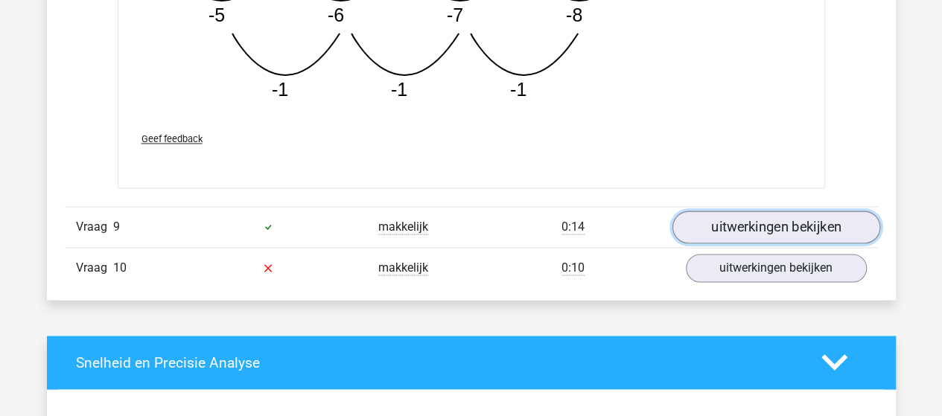
click at [791, 219] on link "uitwerkingen bekijken" at bounding box center [776, 227] width 208 height 33
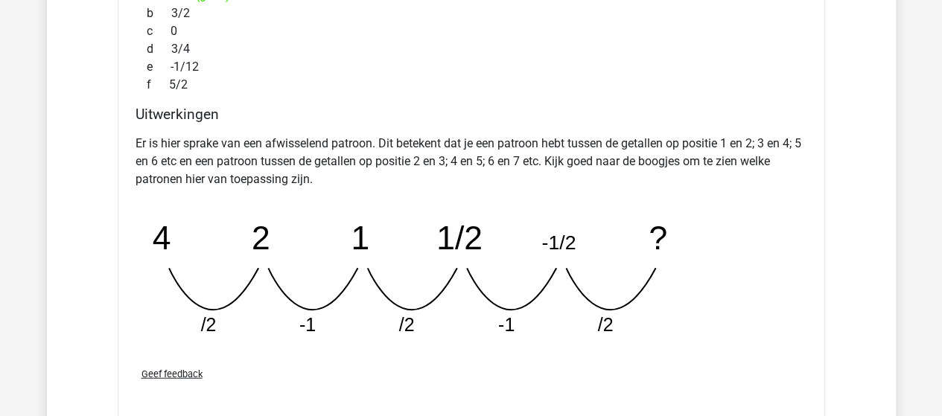
scroll to position [7373, 0]
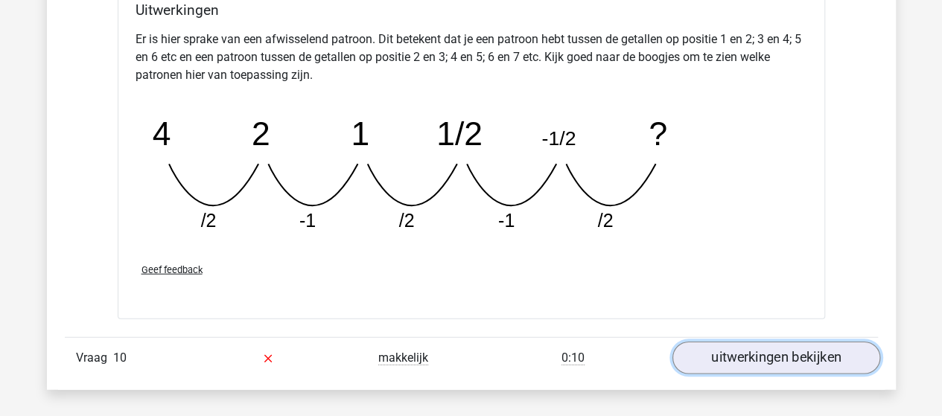
click at [804, 343] on link "uitwerkingen bekijken" at bounding box center [776, 359] width 208 height 33
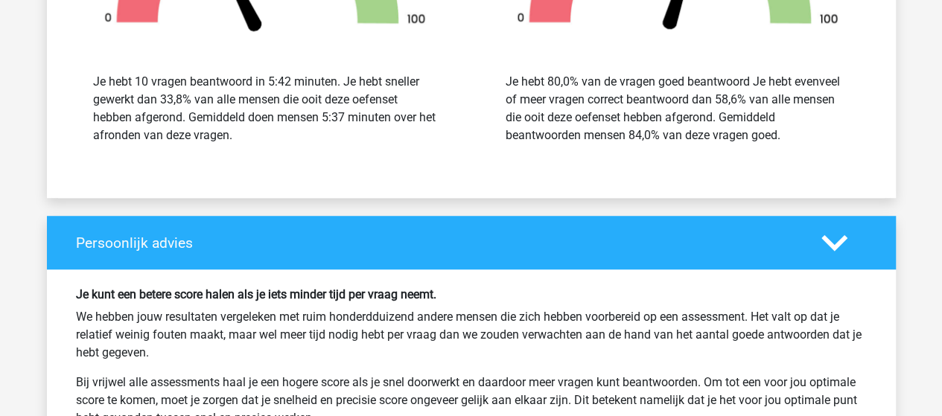
scroll to position [8639, 0]
